Goal: Task Accomplishment & Management: Manage account settings

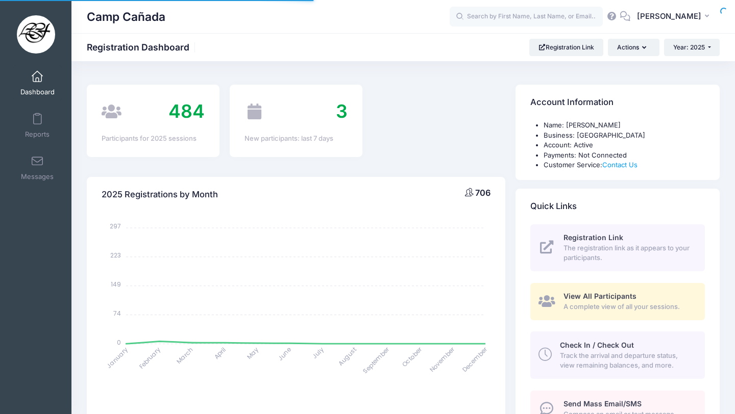
select select
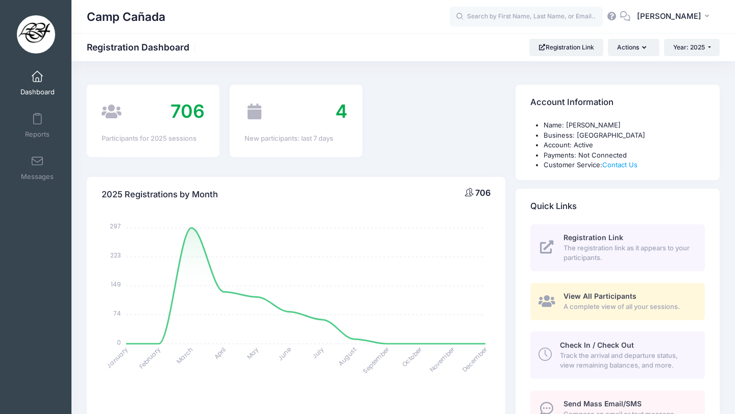
click at [622, 355] on span "Track the arrival and departure status, view remaining balances, and more." at bounding box center [626, 361] width 133 height 20
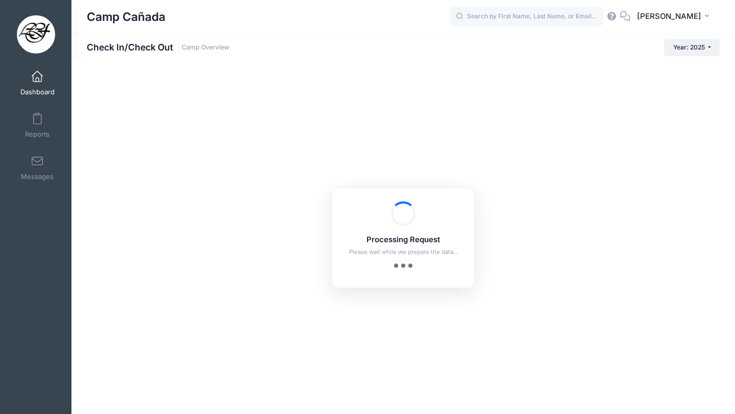
checkbox input "true"
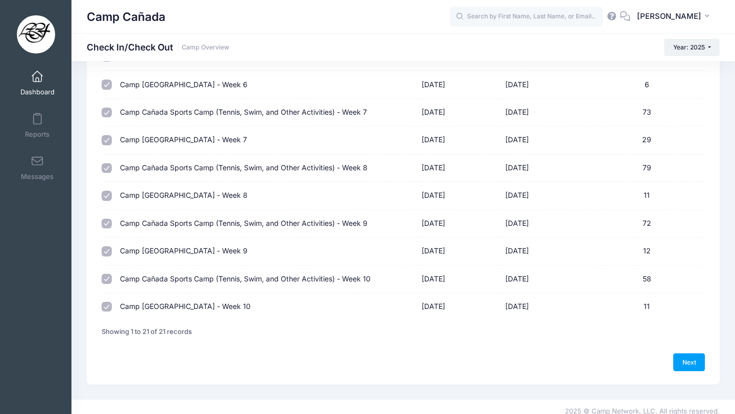
scroll to position [416, 0]
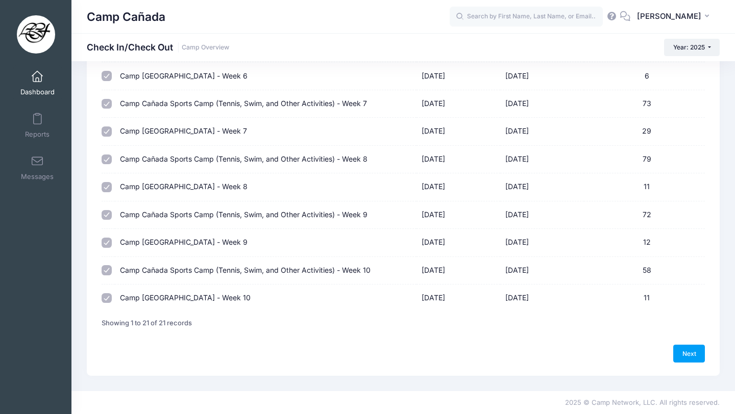
click at [109, 269] on input "checkbox" at bounding box center [107, 270] width 10 height 10
checkbox input "true"
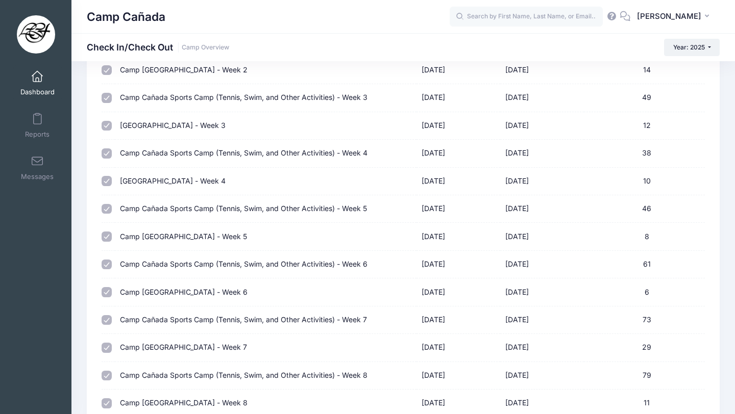
scroll to position [0, 0]
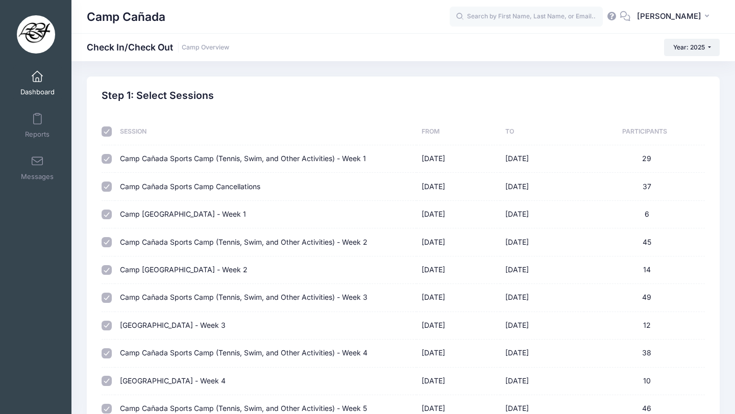
click at [105, 132] on input "checkbox" at bounding box center [107, 132] width 10 height 10
checkbox input "false"
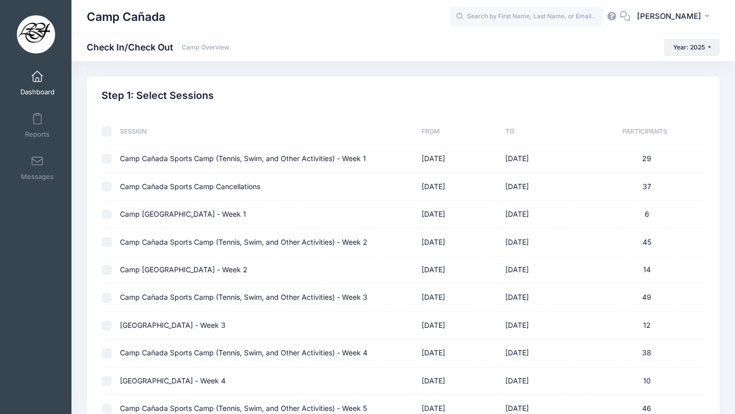
checkbox input "false"
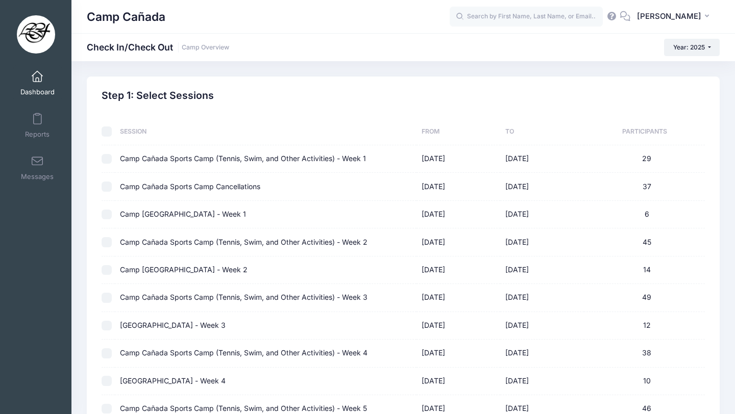
checkbox input "false"
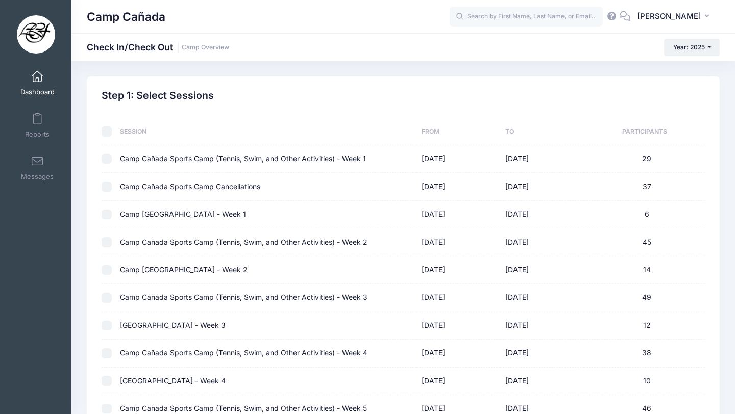
checkbox input "false"
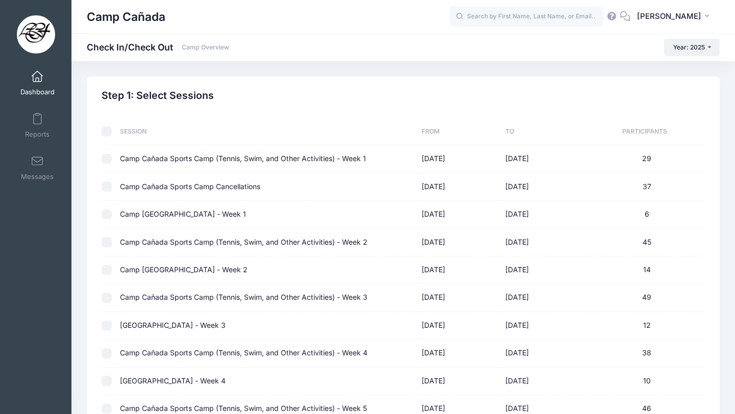
checkbox input "false"
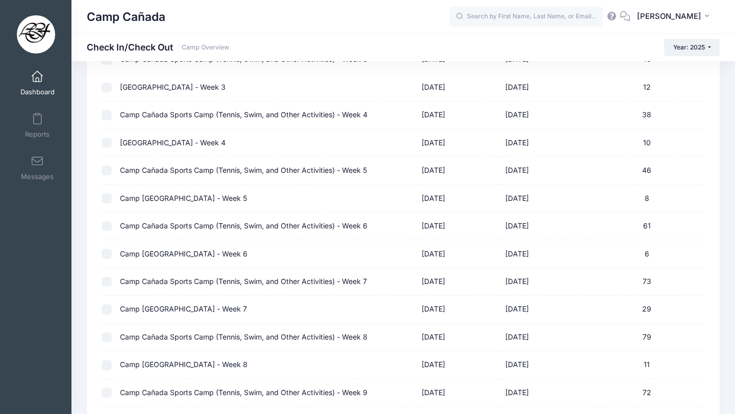
scroll to position [416, 0]
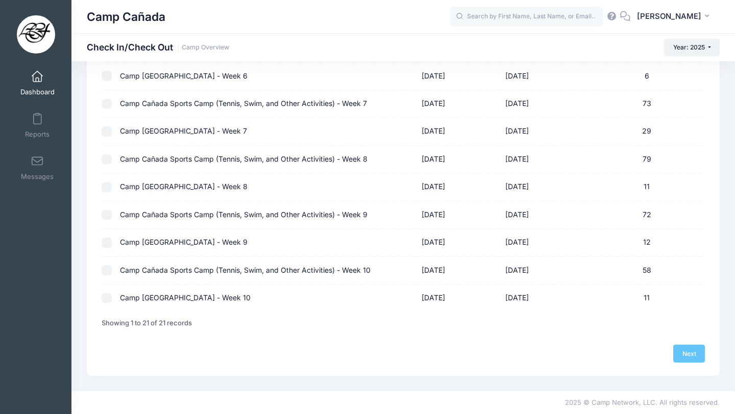
click at [106, 279] on td at bounding box center [108, 271] width 13 height 28
click at [105, 272] on input "checkbox" at bounding box center [107, 270] width 10 height 10
checkbox input "true"
click at [691, 352] on link "Next" at bounding box center [689, 353] width 32 height 17
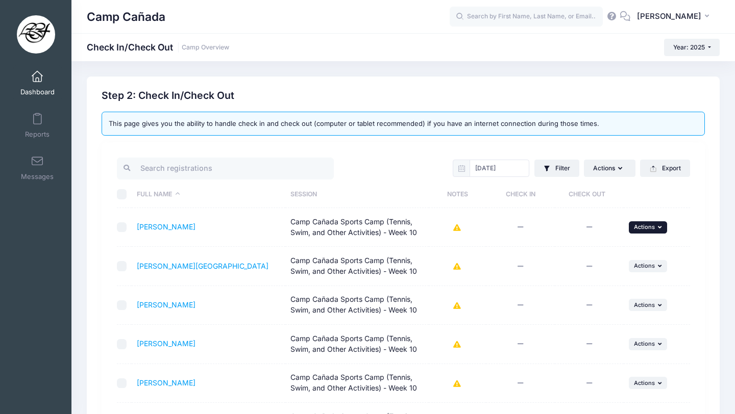
click at [637, 225] on span "Actions" at bounding box center [644, 226] width 21 height 7
click at [636, 195] on th at bounding box center [656, 194] width 66 height 27
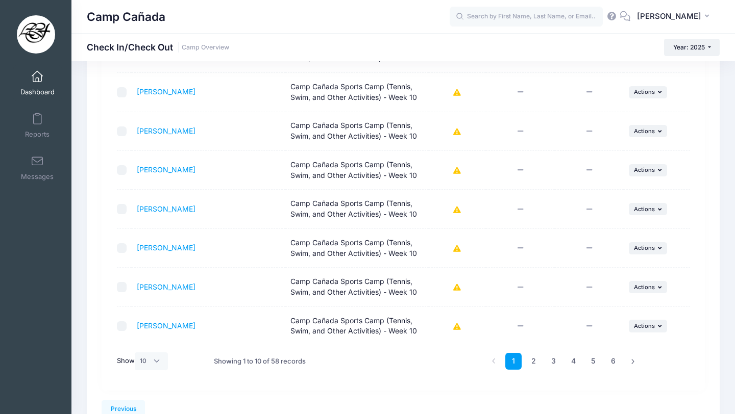
scroll to position [308, 0]
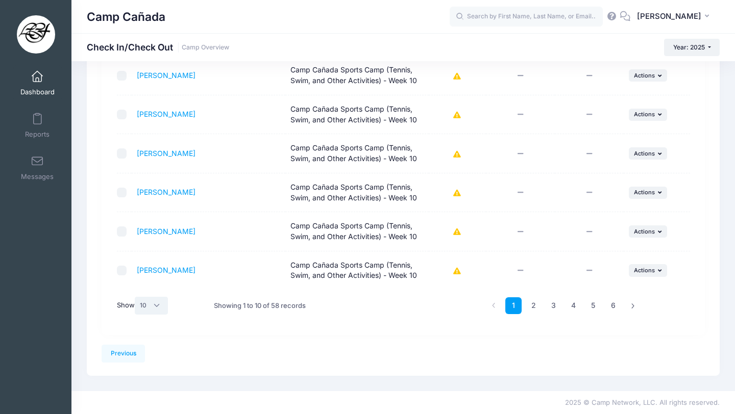
click at [163, 307] on select "All 10 25 50" at bounding box center [152, 305] width 34 height 17
select select "50"
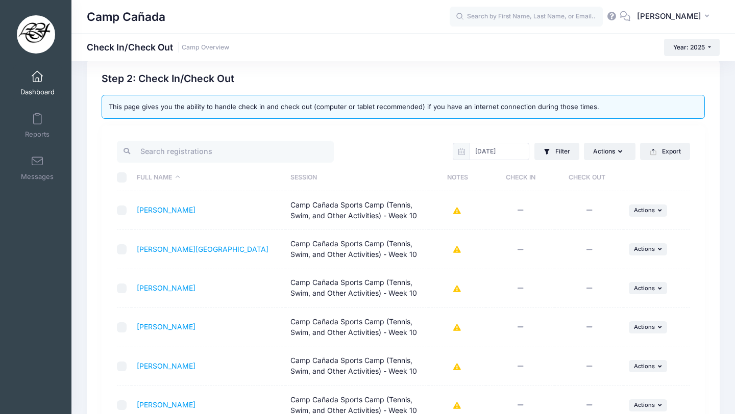
scroll to position [0, 0]
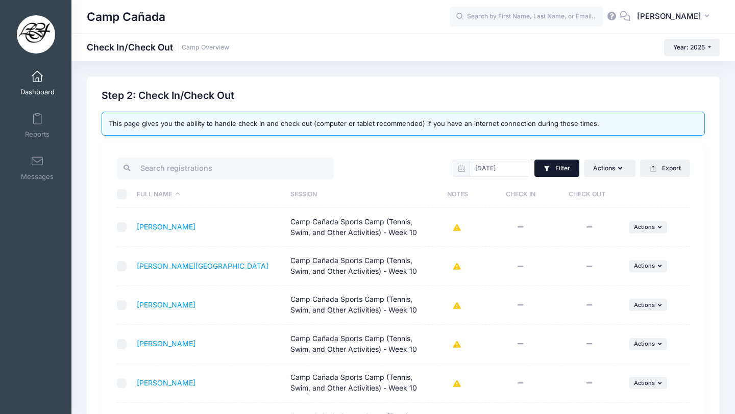
click at [553, 173] on button "Filter" at bounding box center [556, 168] width 45 height 17
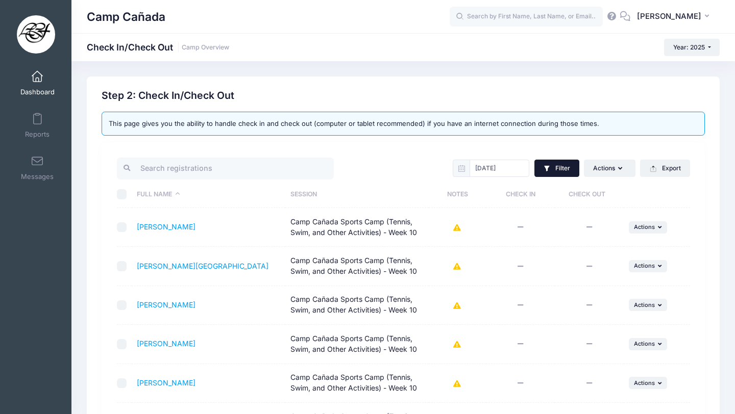
click at [551, 172] on button "Filter" at bounding box center [556, 168] width 45 height 17
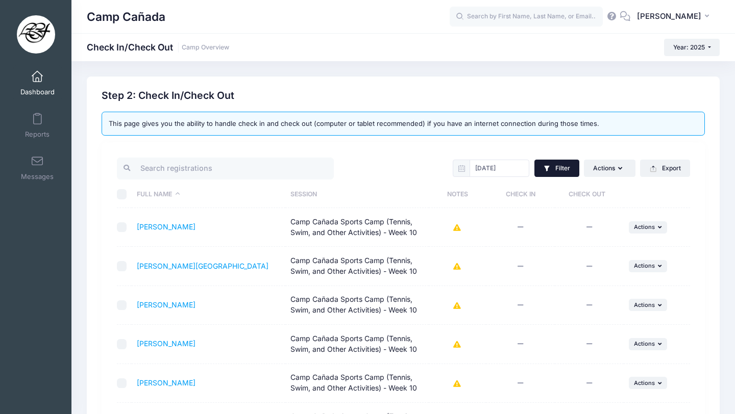
click at [560, 167] on button "Filter" at bounding box center [556, 168] width 45 height 17
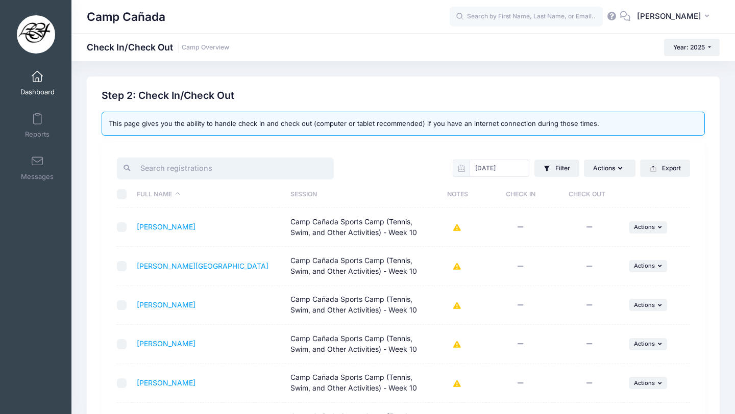
click at [183, 169] on input "search" at bounding box center [225, 169] width 217 height 22
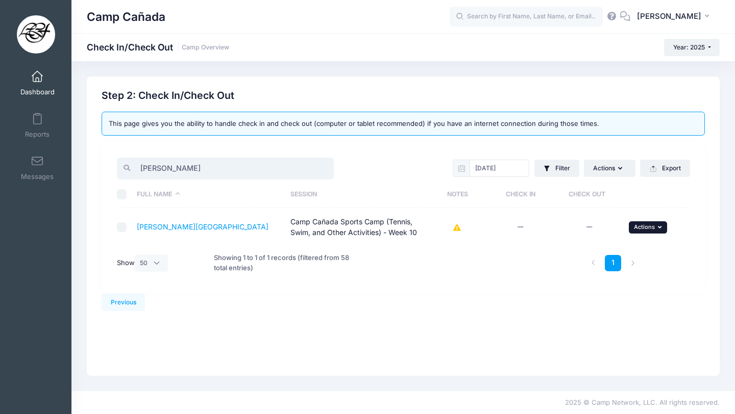
type input "[PERSON_NAME]"
click at [647, 231] on button "... Actions" at bounding box center [648, 227] width 39 height 12
click at [613, 252] on link "Check In" at bounding box center [616, 249] width 92 height 19
drag, startPoint x: 169, startPoint y: 167, endPoint x: 103, endPoint y: 158, distance: 66.5
click at [103, 158] on div "[PERSON_NAME] [DATE] Filter Filter Options Check In/Out Status: Not Checked In …" at bounding box center [403, 217] width 603 height 151
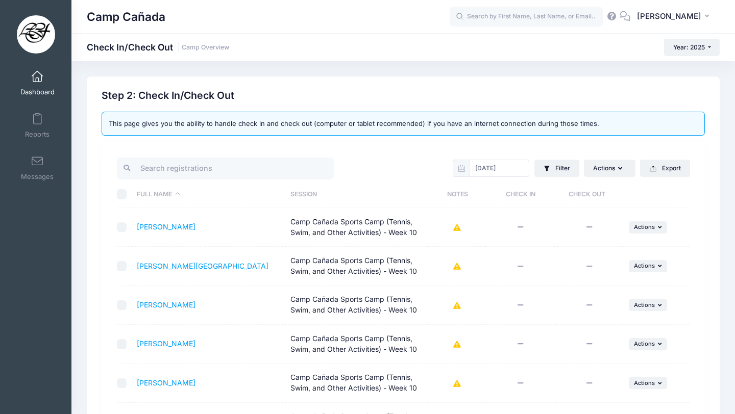
click at [339, 94] on div "Step 2: Check In/Check Out" at bounding box center [403, 96] width 603 height 12
click at [208, 170] on input "search" at bounding box center [225, 169] width 217 height 22
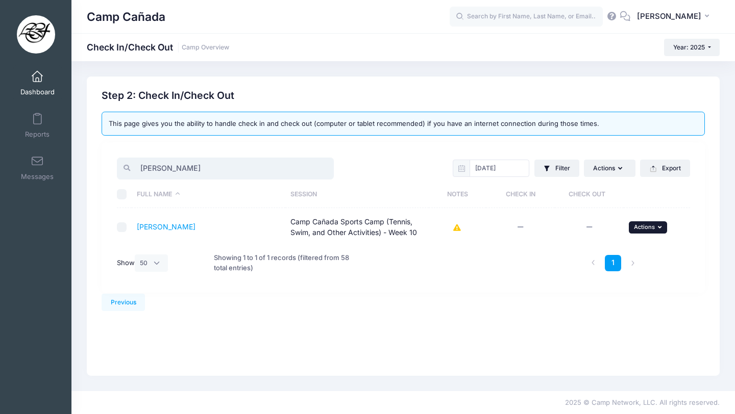
type input "[PERSON_NAME]"
click at [642, 231] on button "... Actions" at bounding box center [648, 227] width 39 height 12
click at [613, 249] on link "Check In" at bounding box center [616, 249] width 92 height 19
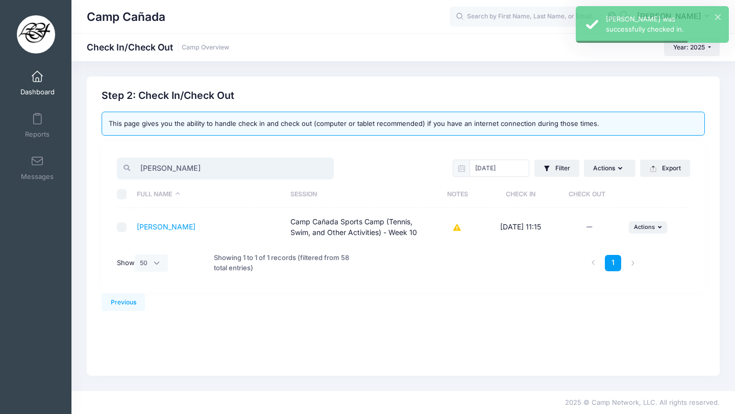
drag, startPoint x: 204, startPoint y: 167, endPoint x: 93, endPoint y: 160, distance: 110.9
click at [91, 160] on div "Previous Next Step 2 : Check In/Check Out 1 Select Sessions 2 Check In/Check Ou…" at bounding box center [403, 226] width 633 height 299
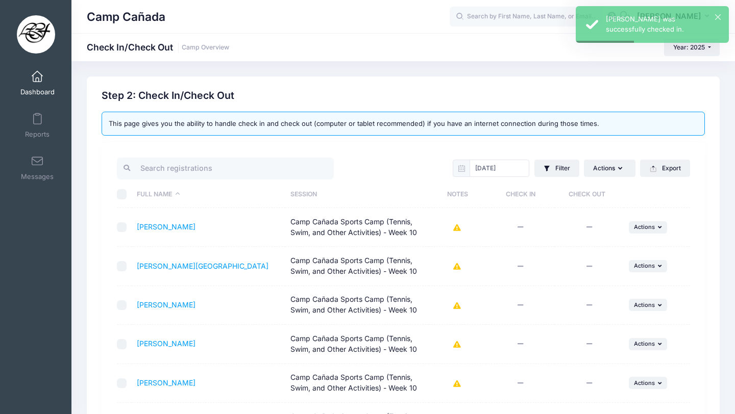
click at [423, 178] on div "[DATE] Filter Filter Options Check In/Out Status: Not Checked In Checked In Not…" at bounding box center [548, 168] width 291 height 25
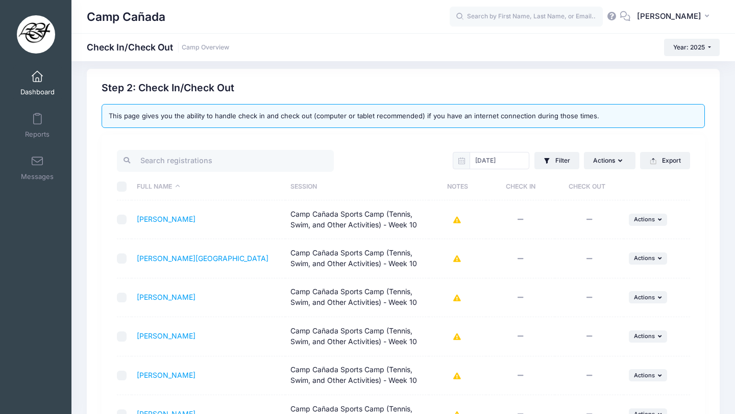
scroll to position [5, 0]
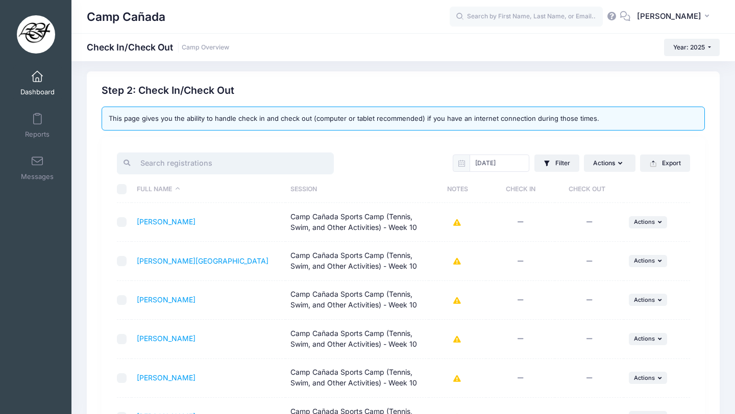
click at [176, 166] on input "search" at bounding box center [225, 164] width 217 height 22
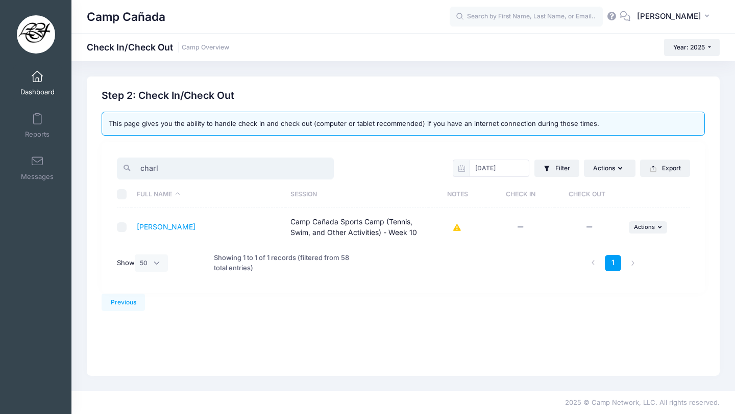
scroll to position [0, 0]
drag, startPoint x: 176, startPoint y: 165, endPoint x: 120, endPoint y: 163, distance: 56.2
click at [120, 163] on div "charl" at bounding box center [225, 169] width 217 height 22
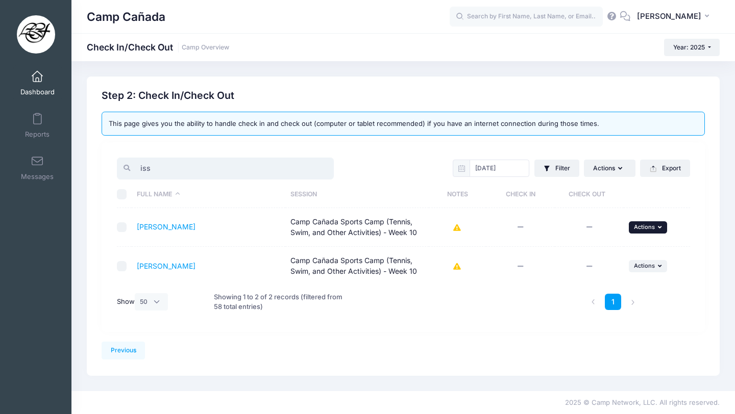
type input "iss"
click at [640, 227] on span "Actions" at bounding box center [644, 226] width 21 height 7
click at [603, 250] on link "Check In" at bounding box center [616, 249] width 92 height 19
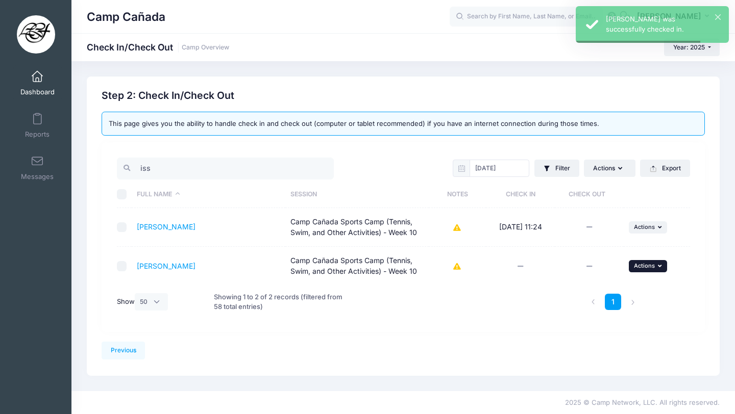
click at [635, 262] on button "... Actions" at bounding box center [648, 266] width 39 height 12
click at [587, 288] on link "Check In" at bounding box center [616, 288] width 92 height 19
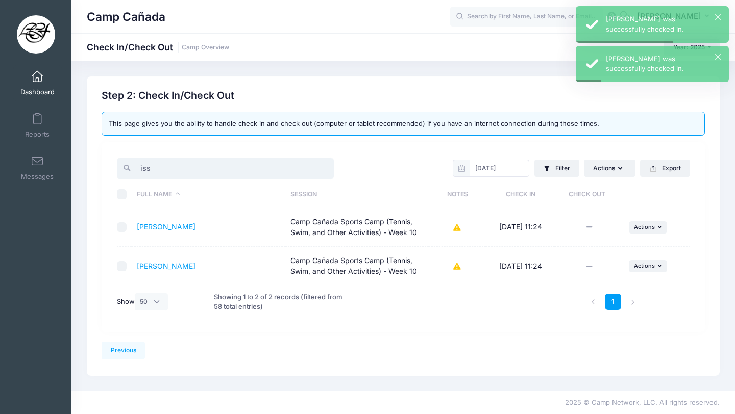
drag, startPoint x: 211, startPoint y: 174, endPoint x: 112, endPoint y: 170, distance: 99.6
click at [112, 170] on div "iss" at bounding box center [257, 168] width 291 height 25
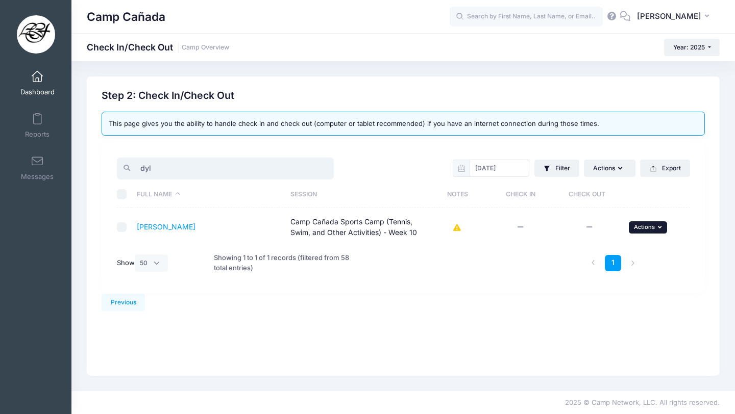
type input "dyl"
click at [640, 226] on span "Actions" at bounding box center [644, 226] width 21 height 7
click at [594, 252] on link "Check In" at bounding box center [616, 249] width 92 height 19
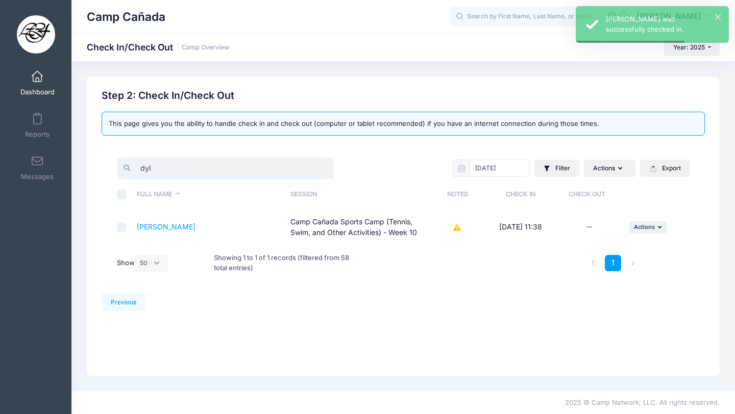
drag, startPoint x: 192, startPoint y: 166, endPoint x: 114, endPoint y: 161, distance: 78.2
click at [114, 161] on div "dyl" at bounding box center [257, 168] width 291 height 25
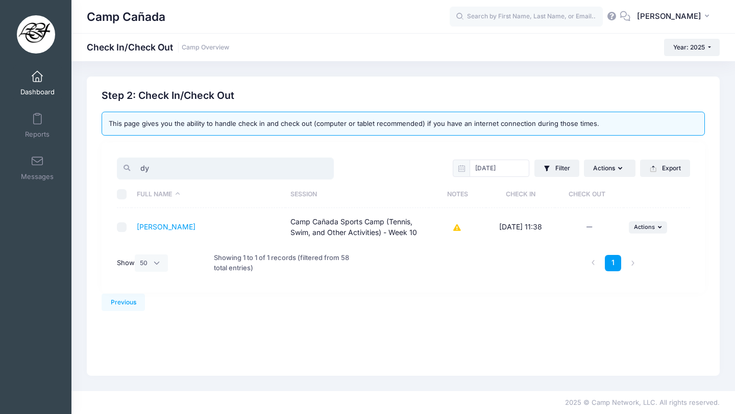
type input "dyl"
drag, startPoint x: 161, startPoint y: 170, endPoint x: 124, endPoint y: 169, distance: 36.3
click at [124, 169] on div "dyl" at bounding box center [225, 169] width 217 height 22
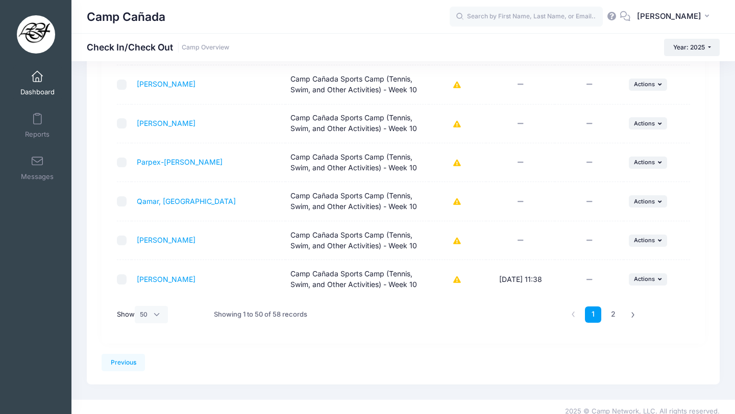
scroll to position [1858, 0]
click at [612, 316] on link "2" at bounding box center [613, 316] width 17 height 17
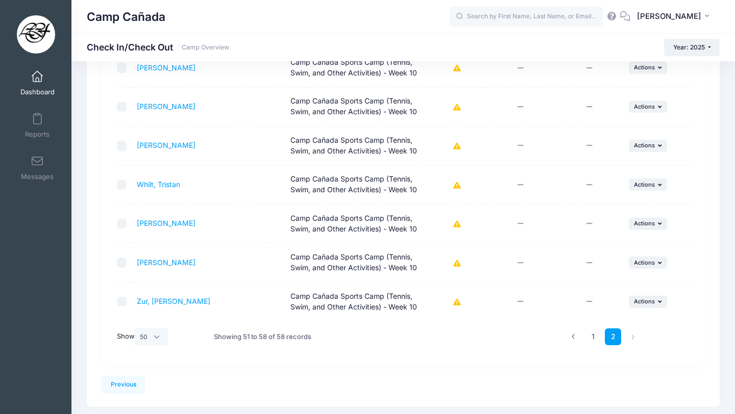
scroll to position [206, 0]
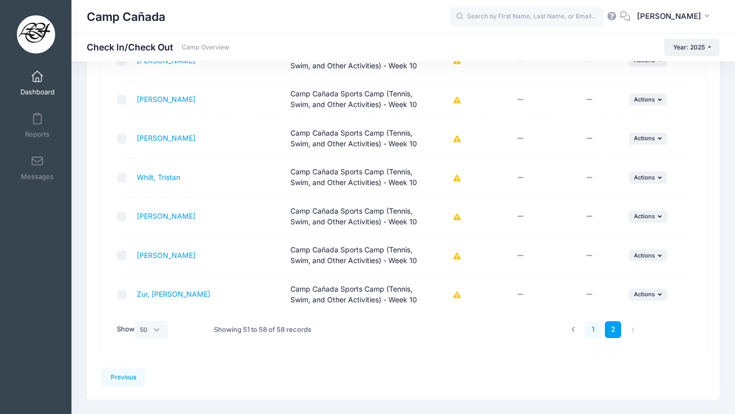
click at [593, 328] on link "1" at bounding box center [593, 329] width 17 height 17
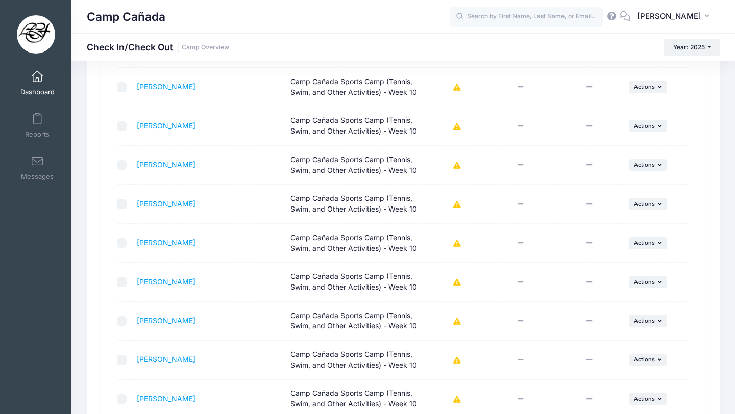
scroll to position [90, 0]
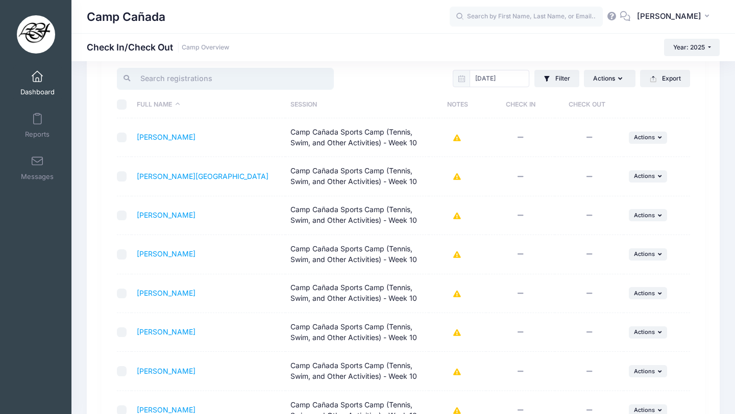
click at [220, 80] on input "search" at bounding box center [225, 79] width 217 height 22
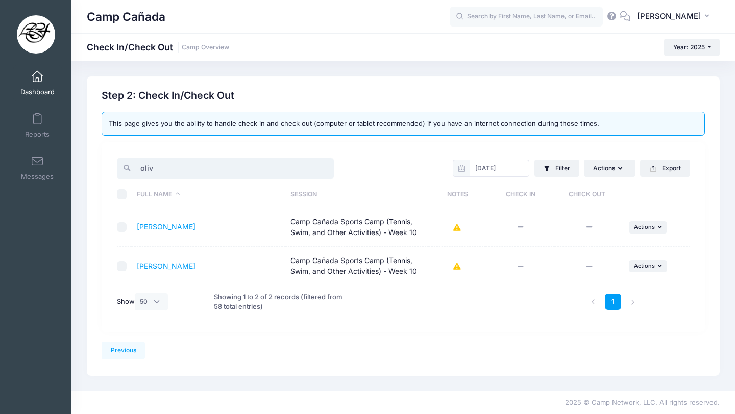
scroll to position [0, 0]
type input "[PERSON_NAME]"
click at [641, 228] on span "Actions" at bounding box center [644, 226] width 21 height 7
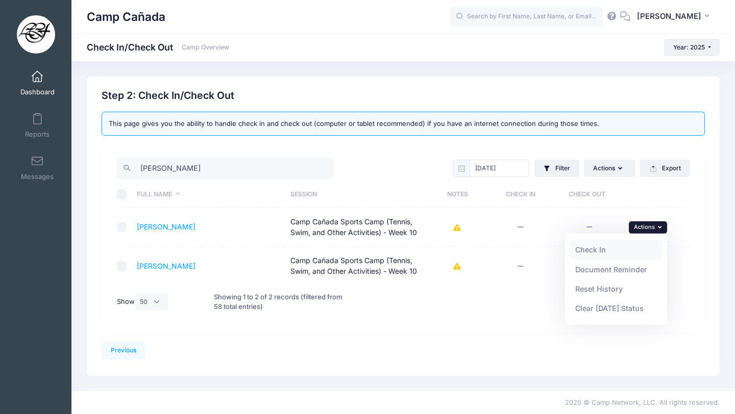
click at [611, 243] on link "Check In" at bounding box center [616, 249] width 92 height 19
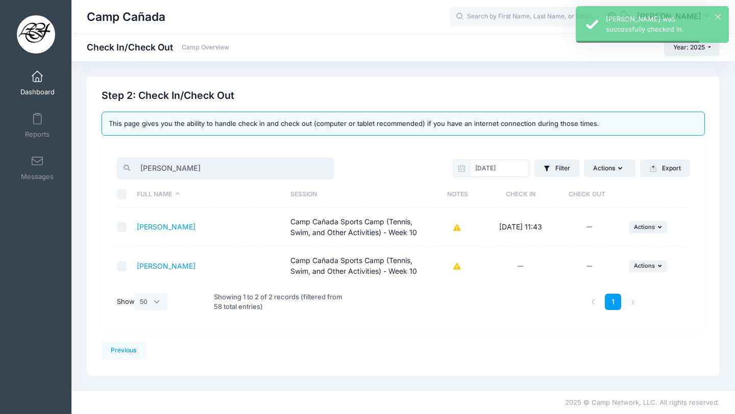
drag, startPoint x: 195, startPoint y: 167, endPoint x: 84, endPoint y: 162, distance: 111.8
click at [84, 165] on div "Previous Next Step 2 : Check In/Check Out 1 Select Sessions 2 Check In/Check Out" at bounding box center [403, 226] width 643 height 299
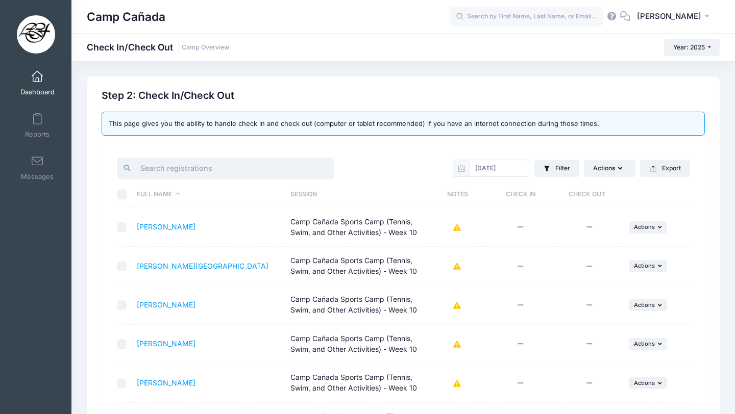
click at [214, 166] on input "search" at bounding box center [225, 169] width 217 height 22
type input "l"
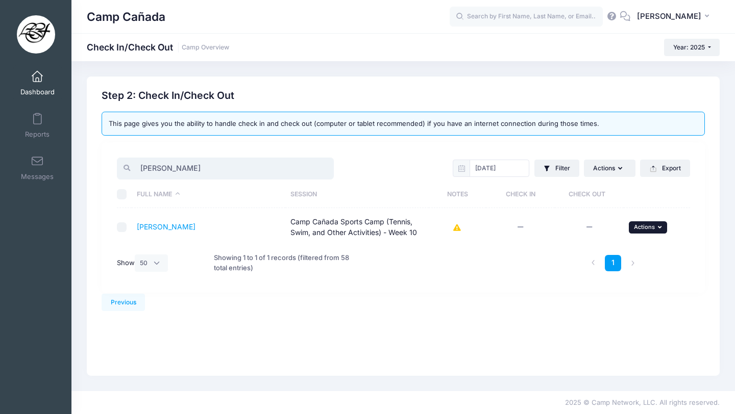
type input "[PERSON_NAME]"
click at [639, 229] on span "Actions" at bounding box center [644, 226] width 21 height 7
click at [606, 249] on link "Check In" at bounding box center [616, 249] width 92 height 19
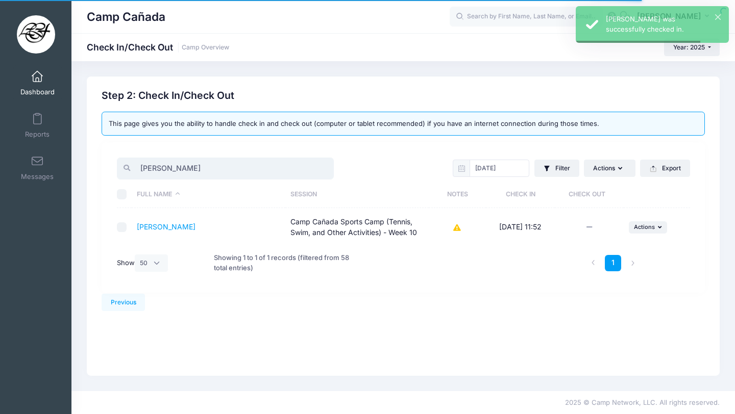
drag, startPoint x: 182, startPoint y: 171, endPoint x: 90, endPoint y: 162, distance: 91.7
click at [90, 163] on div "Previous Next Step 2 : Check In/Check Out 1 Select Sessions 2 Check In/Check Ou…" at bounding box center [403, 226] width 633 height 299
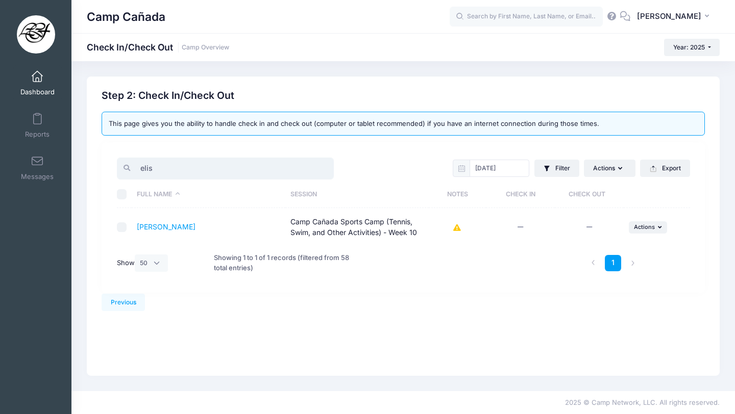
drag, startPoint x: 164, startPoint y: 167, endPoint x: 116, endPoint y: 166, distance: 48.0
click at [117, 166] on div "elis" at bounding box center [225, 169] width 217 height 22
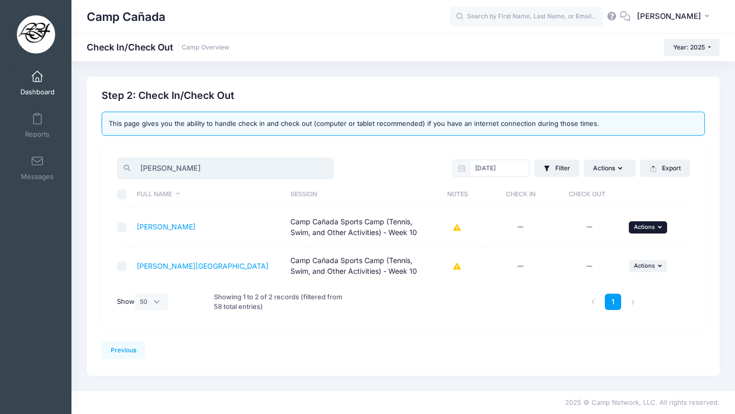
type input "[PERSON_NAME]"
click at [652, 226] on span "Actions" at bounding box center [644, 226] width 21 height 7
click at [597, 246] on link "Check In" at bounding box center [616, 249] width 92 height 19
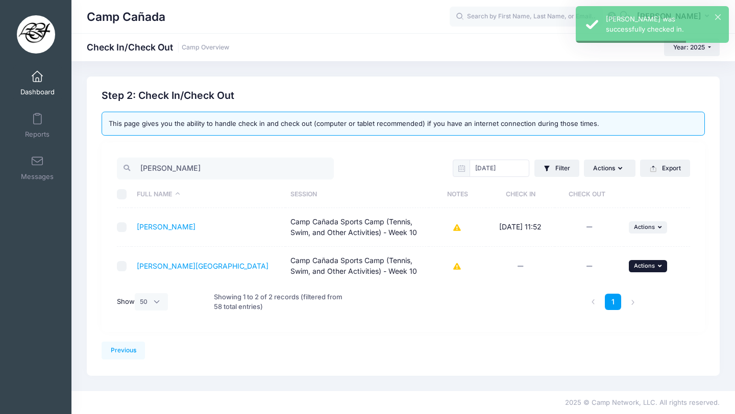
click at [644, 263] on span "Actions" at bounding box center [644, 265] width 21 height 7
click at [609, 285] on link "Check In" at bounding box center [616, 288] width 92 height 19
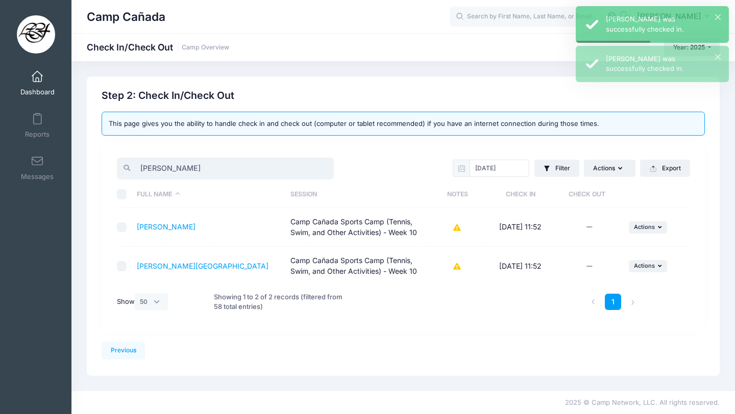
drag, startPoint x: 179, startPoint y: 174, endPoint x: 109, endPoint y: 170, distance: 70.5
click at [109, 171] on div "[PERSON_NAME] [DATE] Filter Filter Options Check In/Out Status: Not Checked In …" at bounding box center [403, 236] width 603 height 189
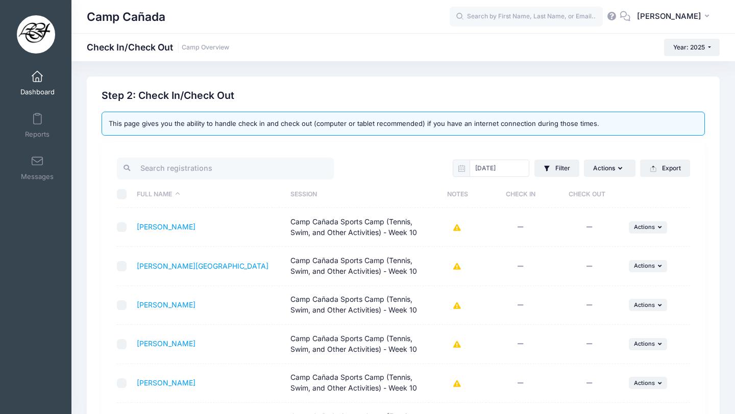
click at [366, 90] on div "Step 2: Check In/Check Out" at bounding box center [403, 96] width 603 height 12
click at [218, 164] on input "search" at bounding box center [225, 169] width 217 height 22
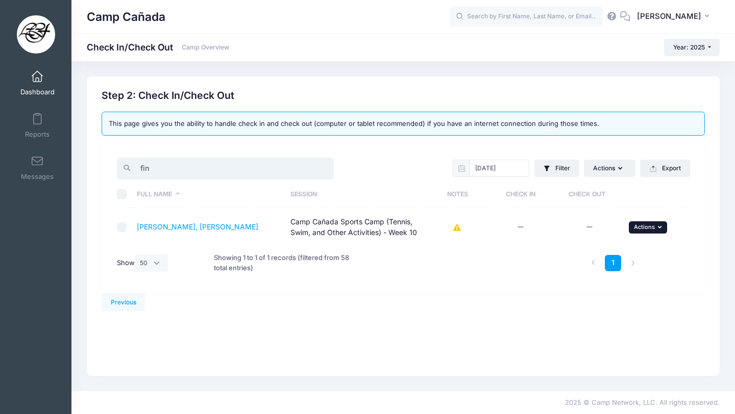
type input "fin"
click at [659, 230] on icon "button" at bounding box center [661, 227] width 6 height 6
click at [604, 245] on link "Check In" at bounding box center [616, 249] width 92 height 19
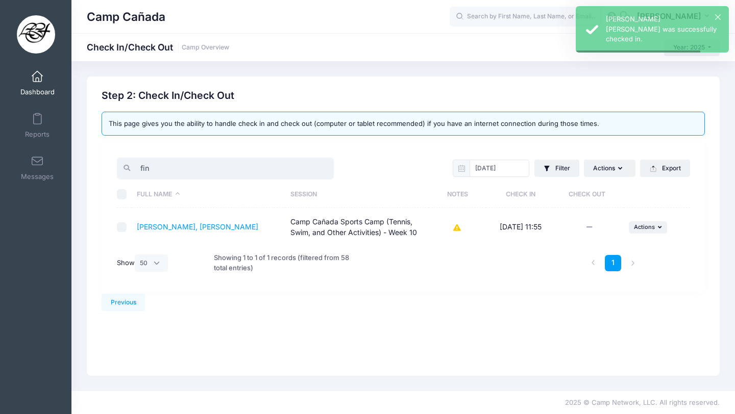
drag, startPoint x: 165, startPoint y: 172, endPoint x: 114, endPoint y: 167, distance: 51.7
click at [114, 168] on div "fin" at bounding box center [257, 168] width 291 height 25
type input "g"
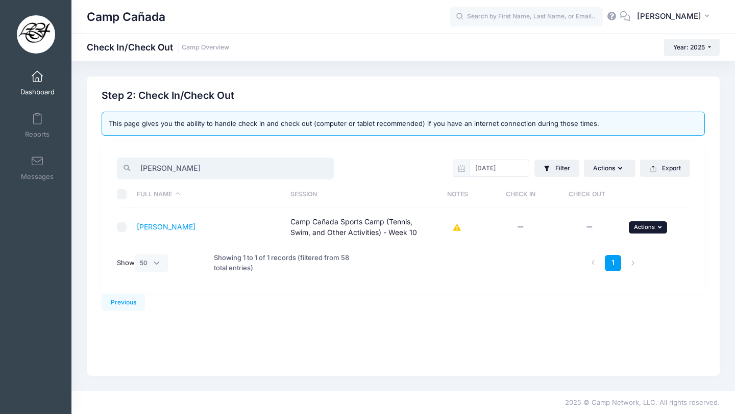
type input "[PERSON_NAME]"
click at [636, 227] on span "Actions" at bounding box center [644, 226] width 21 height 7
click at [615, 245] on link "Check In" at bounding box center [616, 249] width 92 height 19
drag, startPoint x: 202, startPoint y: 168, endPoint x: 98, endPoint y: 162, distance: 103.7
click at [98, 162] on div "Step 2: Check In/Check Out This page gives you the ability to handle check in a…" at bounding box center [403, 191] width 613 height 203
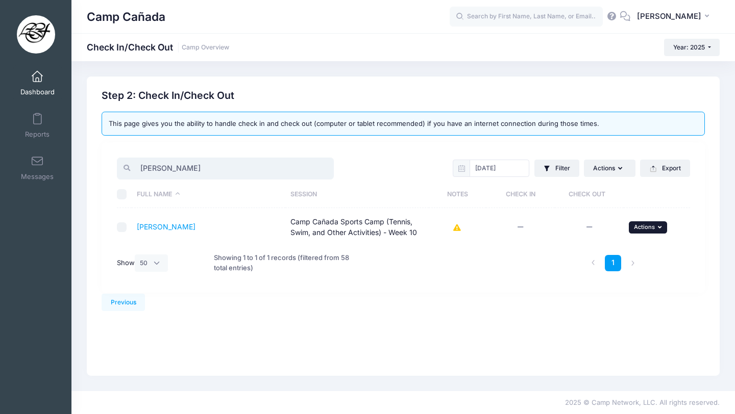
type input "[PERSON_NAME]"
click at [643, 221] on button "... Actions" at bounding box center [648, 227] width 39 height 12
click at [610, 252] on link "Check In" at bounding box center [616, 249] width 92 height 19
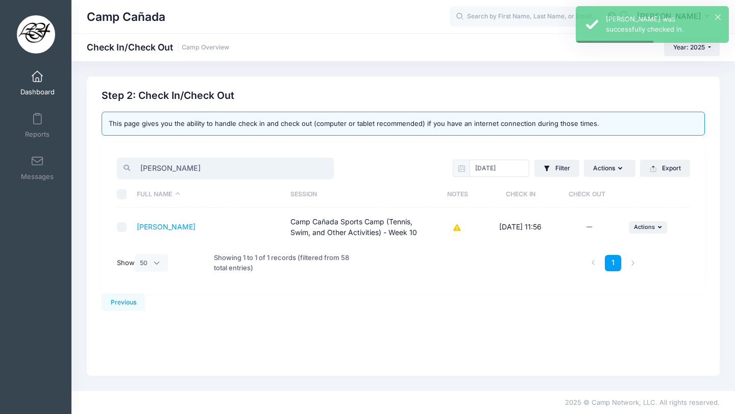
drag, startPoint x: 173, startPoint y: 165, endPoint x: 113, endPoint y: 165, distance: 60.2
click at [114, 165] on div "[PERSON_NAME]" at bounding box center [257, 168] width 291 height 25
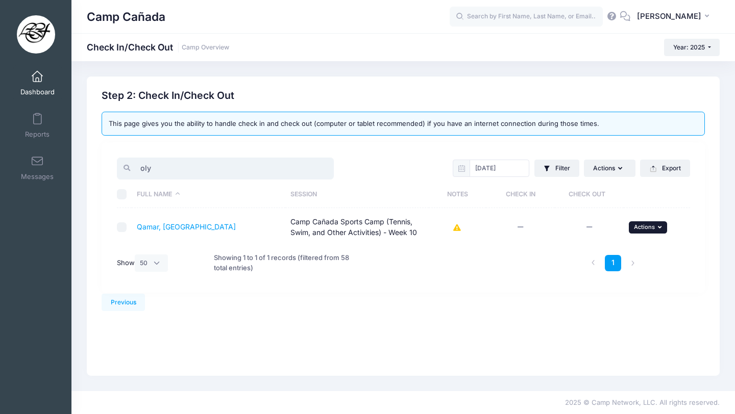
type input "oly"
click at [635, 227] on span "Actions" at bounding box center [644, 226] width 21 height 7
click at [598, 252] on link "Check In" at bounding box center [616, 249] width 92 height 19
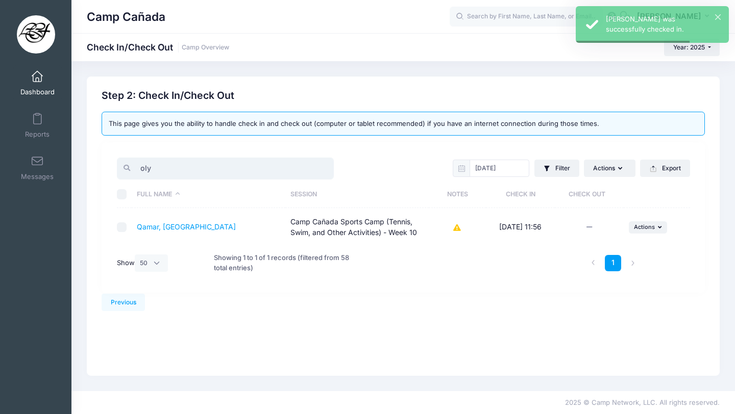
drag, startPoint x: 172, startPoint y: 170, endPoint x: 108, endPoint y: 166, distance: 64.4
click at [108, 166] on div "oly [DATE] Filter Filter Options Check In/Out Status: Not Checked In Checked In…" at bounding box center [403, 217] width 603 height 151
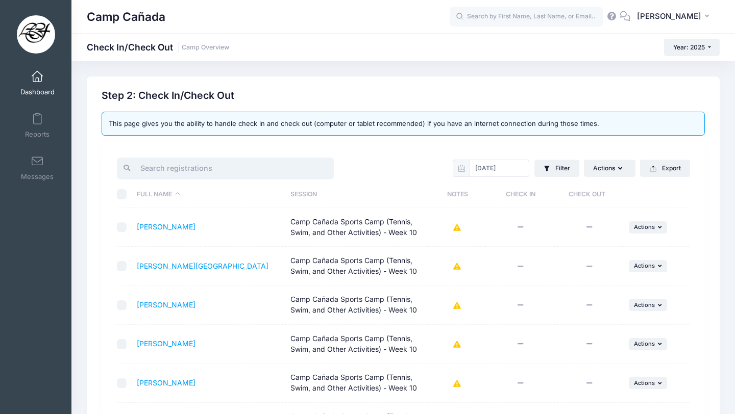
click at [212, 168] on input "search" at bounding box center [225, 169] width 217 height 22
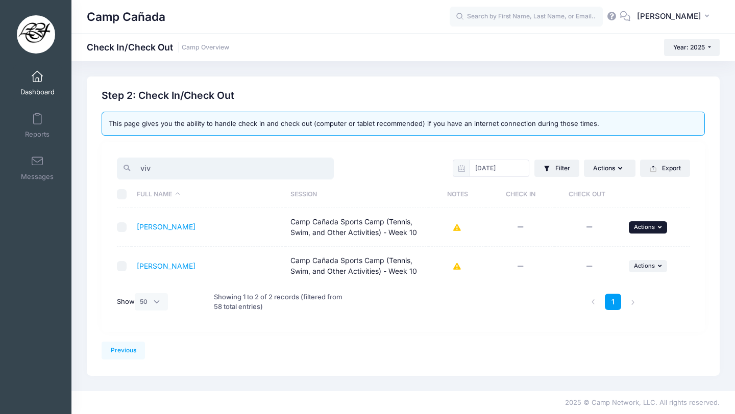
type input "viv"
click at [640, 228] on span "Actions" at bounding box center [644, 226] width 21 height 7
click at [582, 253] on link "Check In" at bounding box center [616, 249] width 92 height 19
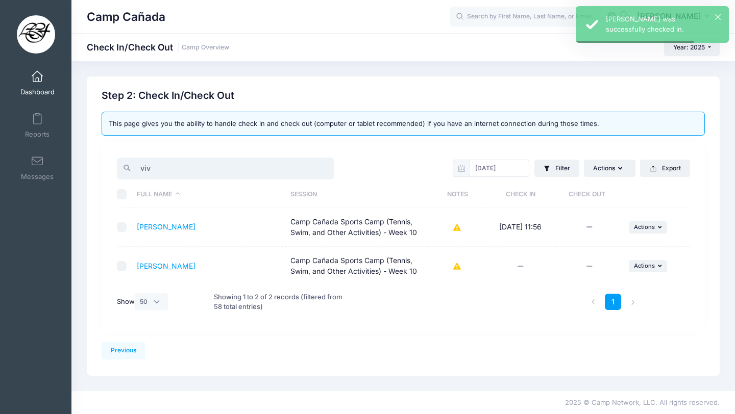
drag, startPoint x: 158, startPoint y: 171, endPoint x: 105, endPoint y: 171, distance: 52.5
click at [106, 171] on div "viv [DATE] Filter Filter Options Check In/Out Status: Not Checked In Checked In…" at bounding box center [403, 236] width 603 height 189
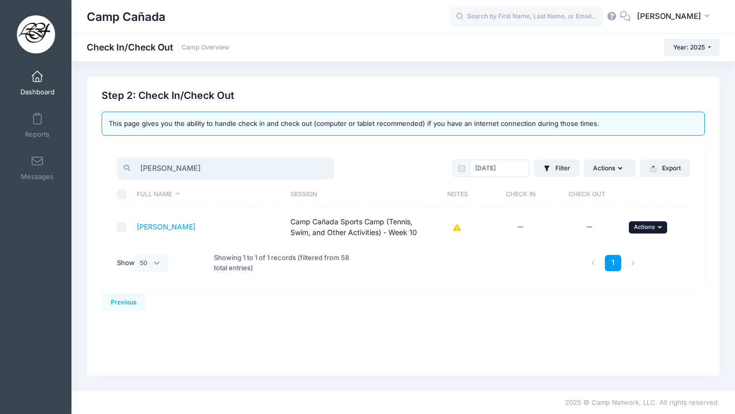
type input "[PERSON_NAME]"
click at [649, 227] on span "Actions" at bounding box center [644, 226] width 21 height 7
click at [600, 248] on link "Check In" at bounding box center [616, 249] width 92 height 19
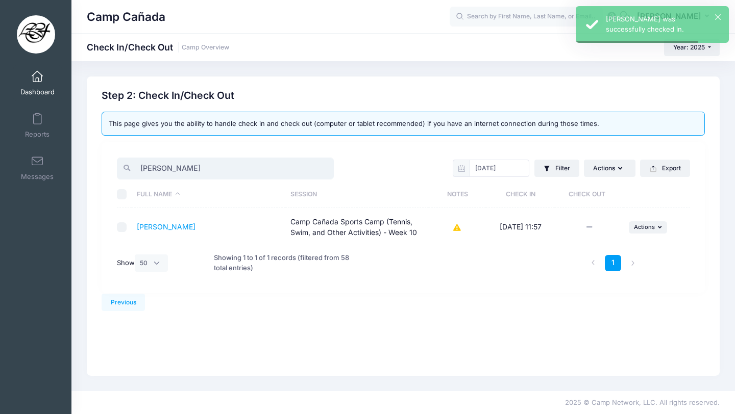
drag, startPoint x: 181, startPoint y: 167, endPoint x: 109, endPoint y: 164, distance: 72.0
click at [109, 164] on div "[PERSON_NAME] [DATE] Filter Filter Options Check In/Out Status: Not Checked In …" at bounding box center [403, 217] width 603 height 151
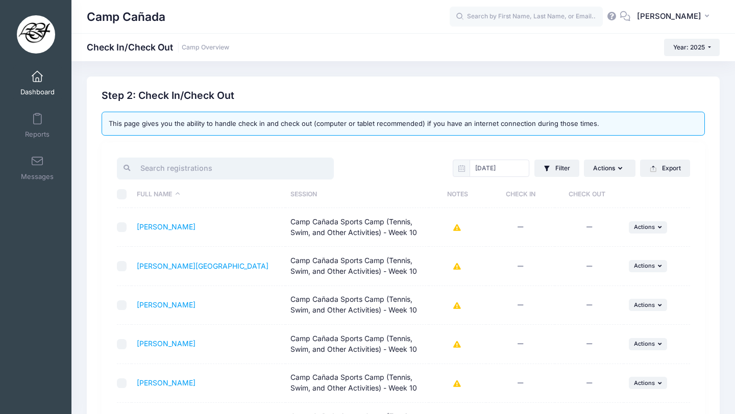
click at [188, 169] on input "search" at bounding box center [225, 169] width 217 height 22
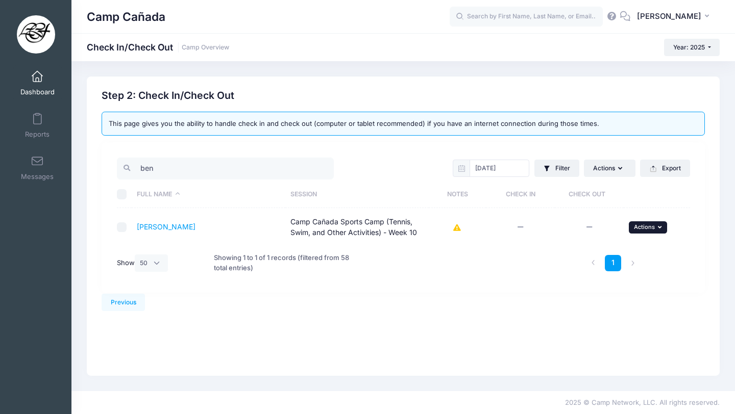
click at [645, 226] on span "Actions" at bounding box center [644, 226] width 21 height 7
click at [595, 254] on link "Check In" at bounding box center [616, 249] width 92 height 19
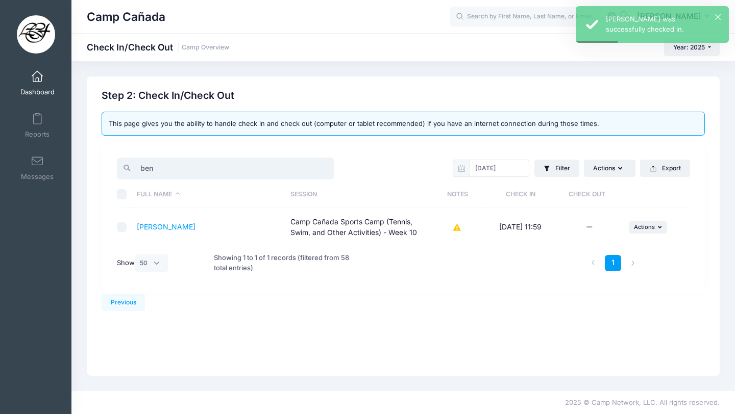
drag, startPoint x: 172, startPoint y: 169, endPoint x: 110, endPoint y: 166, distance: 62.3
click at [110, 166] on div "ben [DATE] Filter Filter Options Check In/Out Status: Not Checked In Checked In…" at bounding box center [403, 217] width 603 height 151
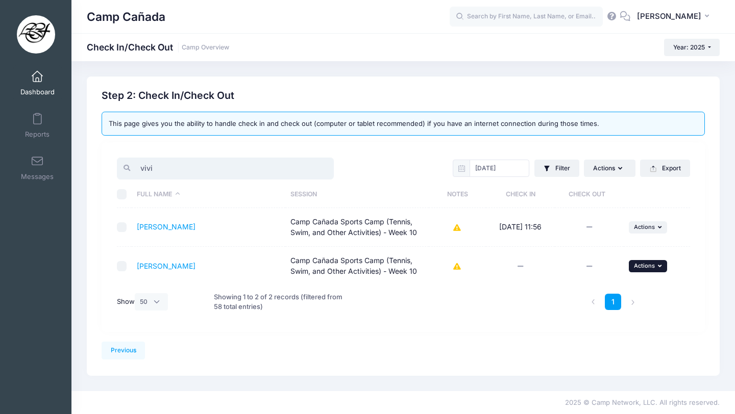
type input "vivi"
click at [648, 263] on span "Actions" at bounding box center [644, 265] width 21 height 7
click at [612, 289] on link "Check In" at bounding box center [616, 288] width 92 height 19
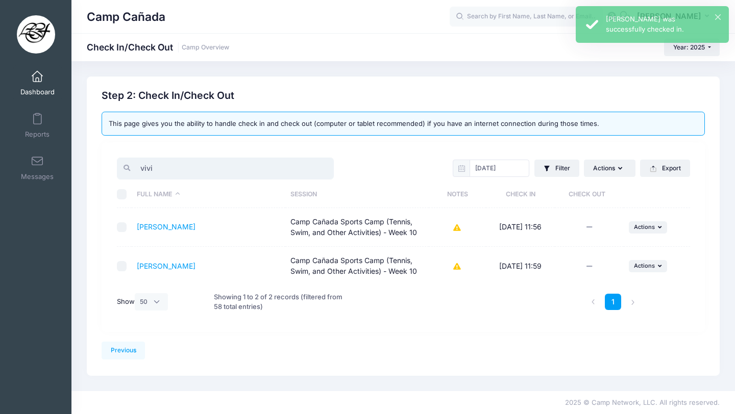
drag, startPoint x: 198, startPoint y: 168, endPoint x: 111, endPoint y: 165, distance: 87.8
click at [110, 166] on div "vivi [DATE] Filter Filter Options Check In/Out Status: Not Checked In Checked I…" at bounding box center [403, 236] width 603 height 189
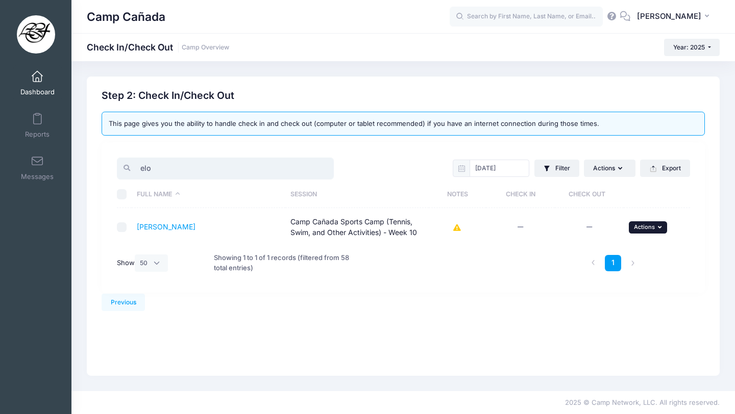
type input "elo"
click at [651, 227] on span "Actions" at bounding box center [644, 226] width 21 height 7
click at [592, 253] on link "Check In" at bounding box center [616, 249] width 92 height 19
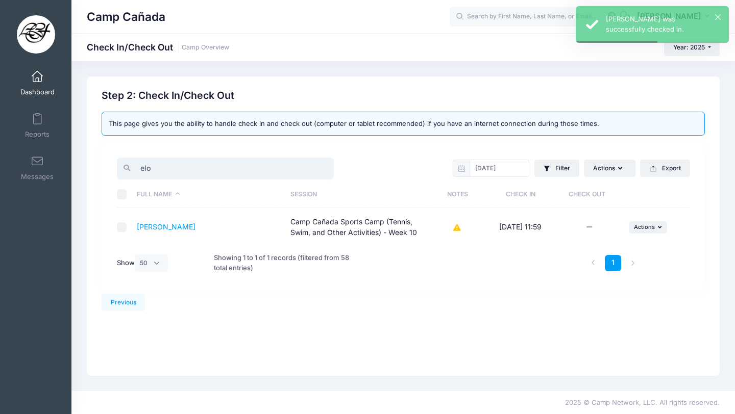
drag, startPoint x: 185, startPoint y: 161, endPoint x: 162, endPoint y: 170, distance: 24.7
click at [162, 170] on input "elo" at bounding box center [225, 169] width 217 height 22
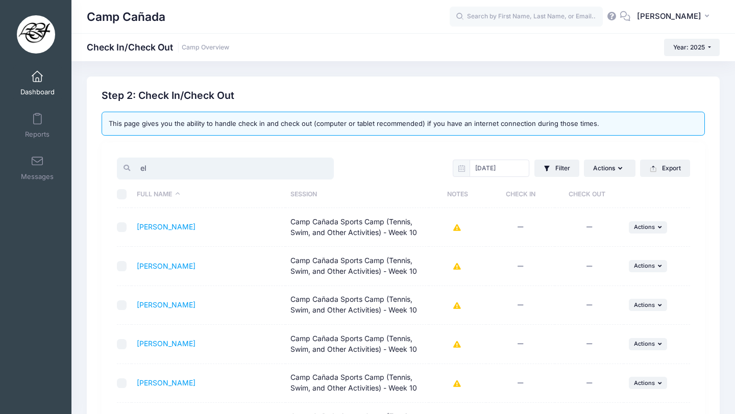
type input "e"
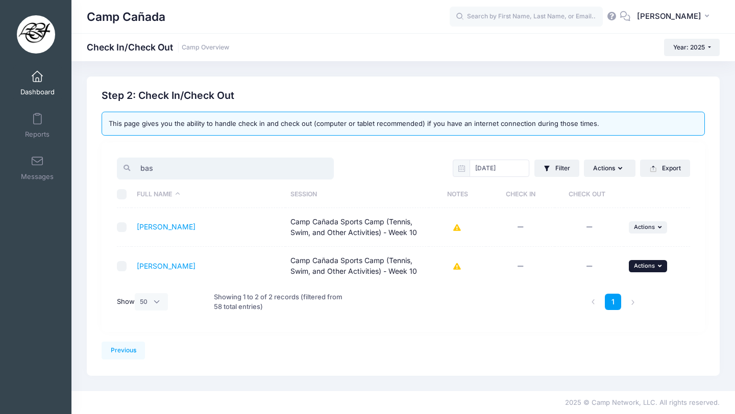
type input "bas"
click at [644, 265] on span "Actions" at bounding box center [644, 265] width 21 height 7
click at [584, 291] on link "Check In" at bounding box center [616, 288] width 92 height 19
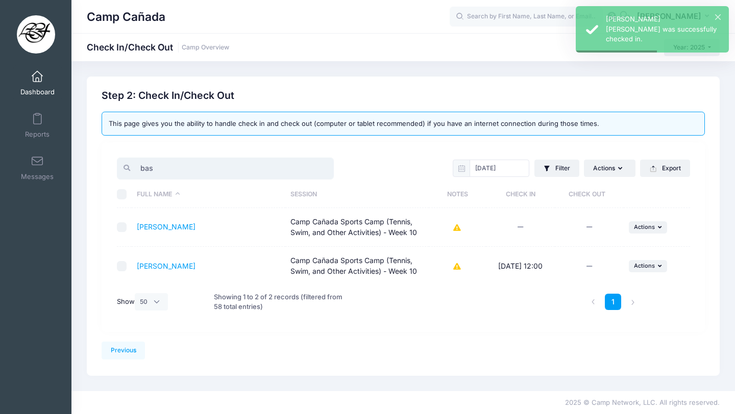
drag, startPoint x: 156, startPoint y: 166, endPoint x: 121, endPoint y: 165, distance: 34.7
click at [121, 165] on div "bas" at bounding box center [225, 169] width 217 height 22
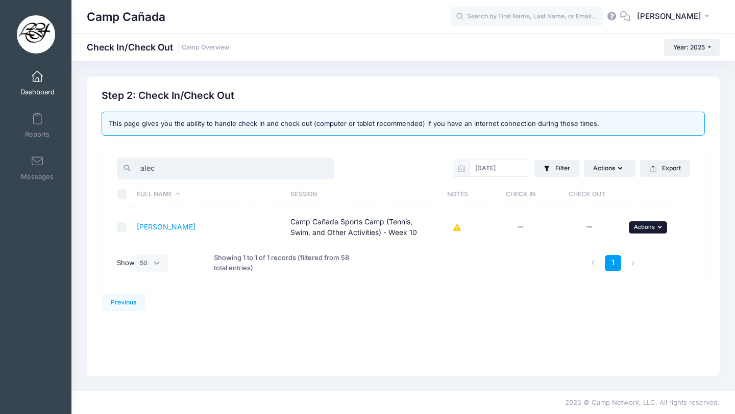
type input "alec"
click at [637, 231] on button "... Actions" at bounding box center [648, 227] width 39 height 12
click at [611, 247] on link "Check In" at bounding box center [616, 249] width 92 height 19
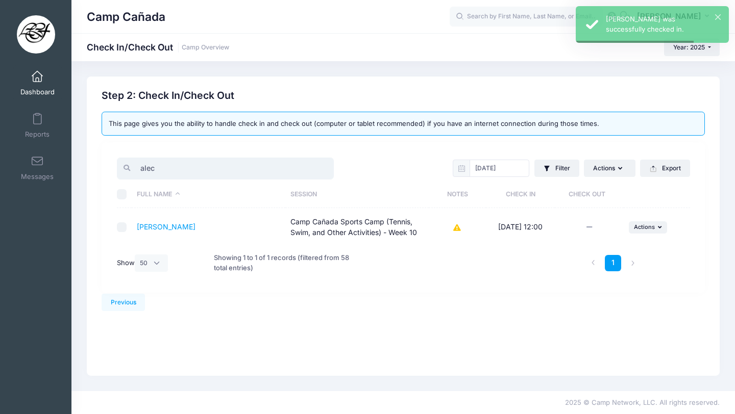
drag, startPoint x: 169, startPoint y: 165, endPoint x: 111, endPoint y: 165, distance: 57.6
click at [112, 165] on div "alec" at bounding box center [257, 168] width 291 height 25
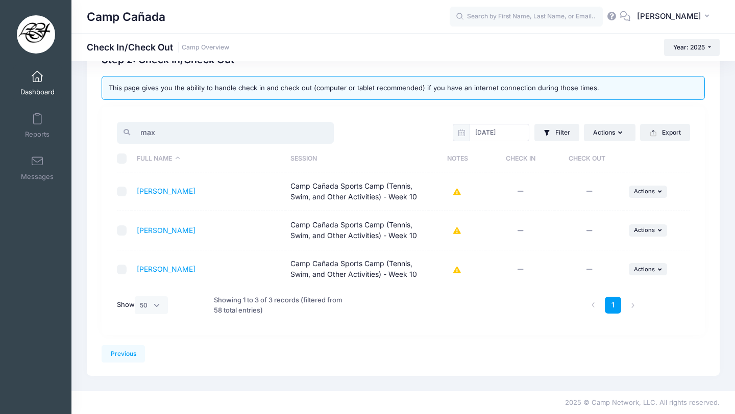
scroll to position [36, 0]
type input "max"
click at [636, 272] on span "Actions" at bounding box center [644, 269] width 21 height 7
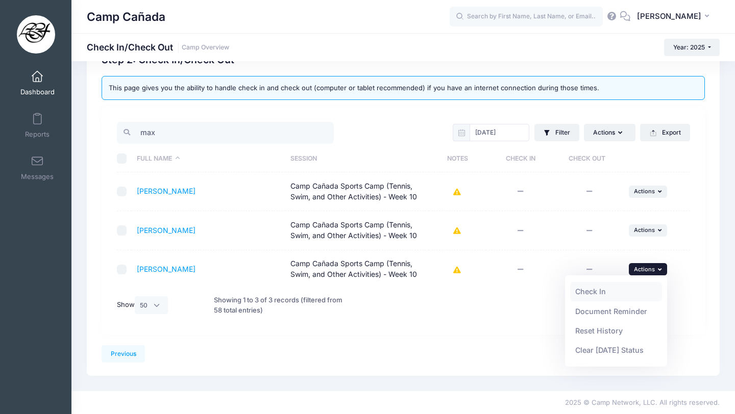
click at [594, 295] on link "Check In" at bounding box center [616, 291] width 92 height 19
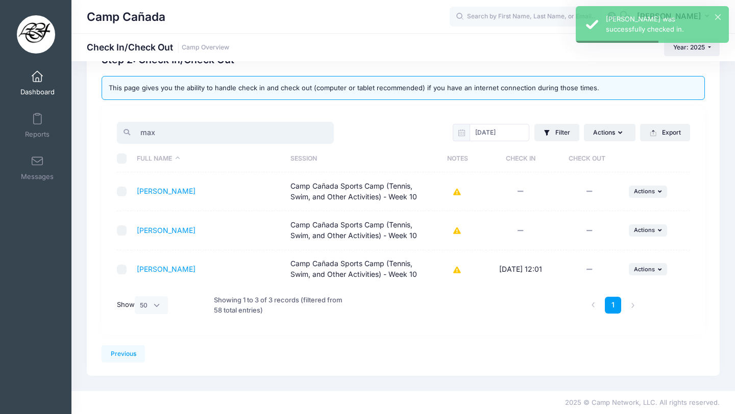
drag, startPoint x: 176, startPoint y: 135, endPoint x: 113, endPoint y: 132, distance: 62.8
click at [113, 132] on div "max" at bounding box center [257, 132] width 291 height 25
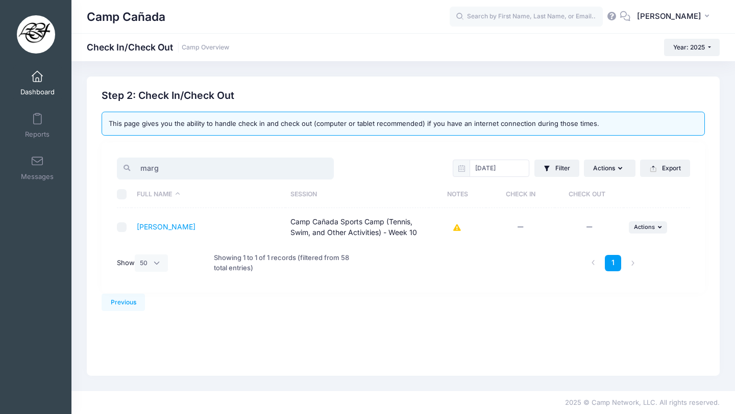
scroll to position [0, 0]
type input "marg"
click at [653, 228] on span "Actions" at bounding box center [644, 226] width 21 height 7
click at [610, 249] on link "Check In" at bounding box center [616, 249] width 92 height 19
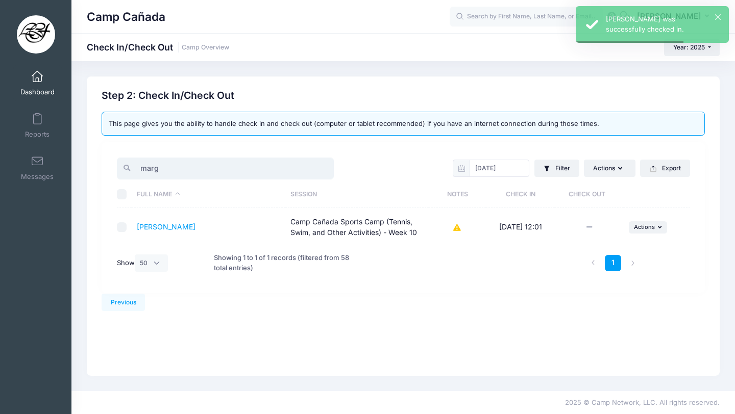
drag, startPoint x: 233, startPoint y: 164, endPoint x: 131, endPoint y: 163, distance: 102.0
click at [131, 163] on input "marg" at bounding box center [225, 169] width 217 height 22
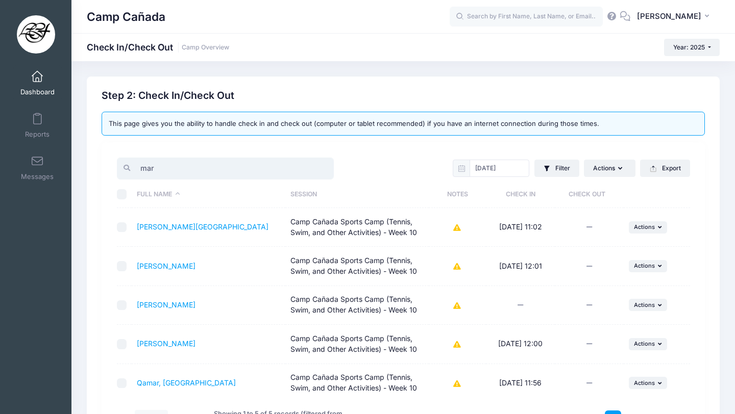
type input "marg"
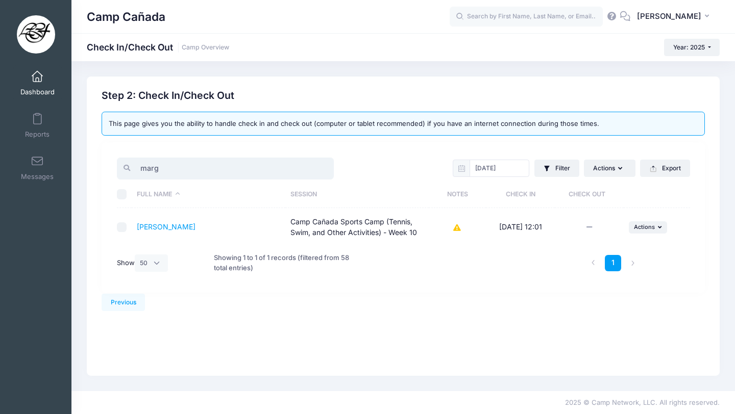
drag, startPoint x: 170, startPoint y: 170, endPoint x: 98, endPoint y: 167, distance: 72.0
click at [99, 167] on div "Step 2: Check In/Check Out This page gives you the ability to handle check in a…" at bounding box center [403, 191] width 613 height 203
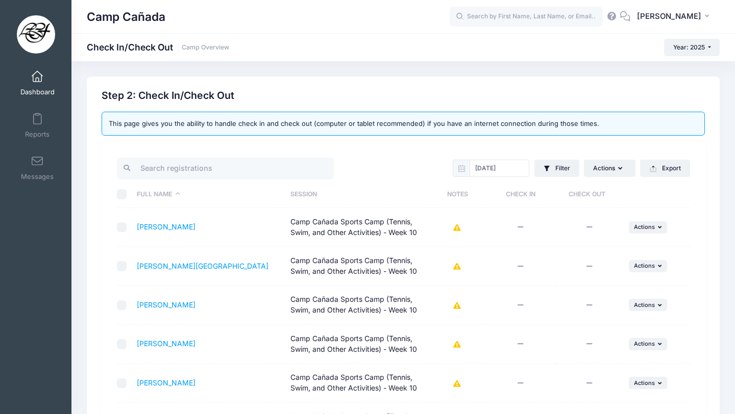
click at [243, 163] on input "search" at bounding box center [225, 169] width 217 height 22
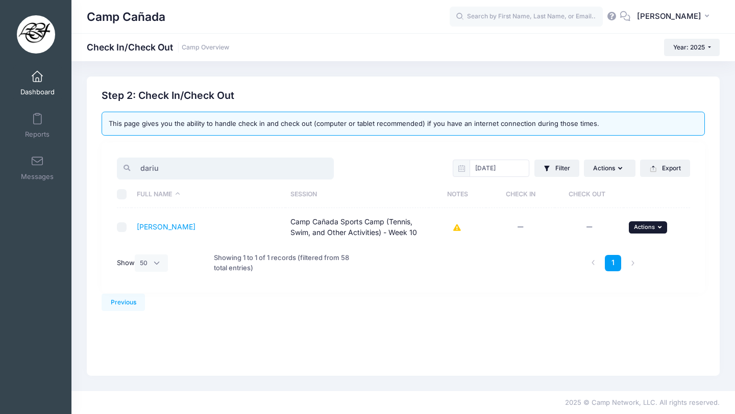
type input "dariu"
click at [639, 231] on button "... Actions" at bounding box center [648, 227] width 39 height 12
click at [591, 250] on link "Check In" at bounding box center [616, 249] width 92 height 19
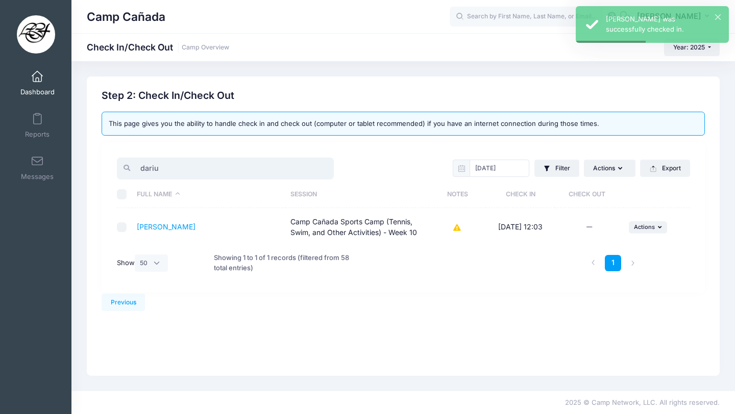
drag, startPoint x: 181, startPoint y: 159, endPoint x: 169, endPoint y: 157, distance: 11.3
click at [168, 163] on input "dariu" at bounding box center [225, 169] width 217 height 22
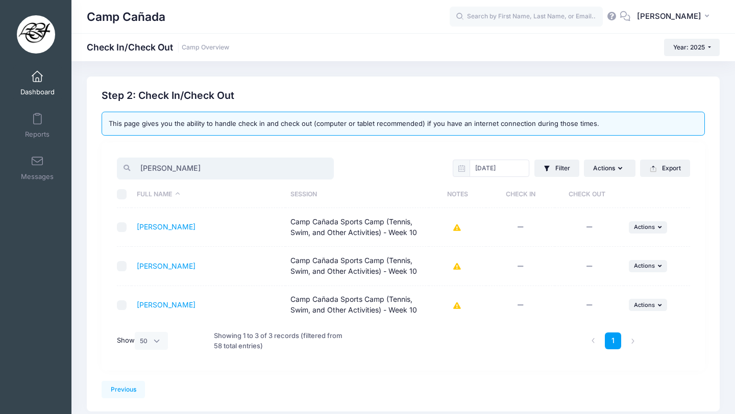
drag, startPoint x: 189, startPoint y: 162, endPoint x: 162, endPoint y: 164, distance: 27.7
click at [162, 165] on input "[PERSON_NAME]" at bounding box center [225, 169] width 217 height 22
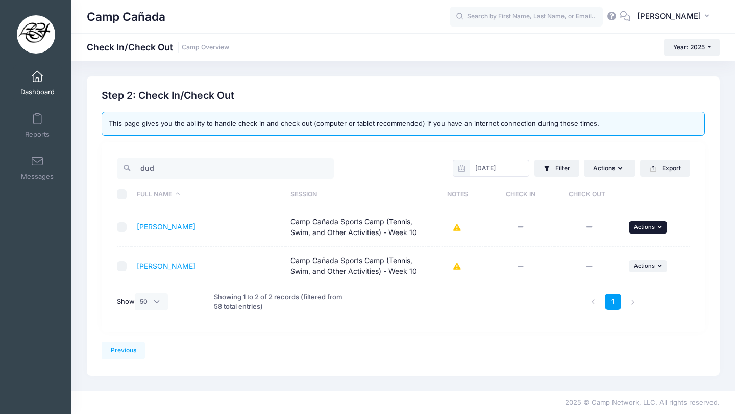
click at [650, 229] on span "Actions" at bounding box center [644, 226] width 21 height 7
click at [626, 245] on link "Check In" at bounding box center [616, 249] width 92 height 19
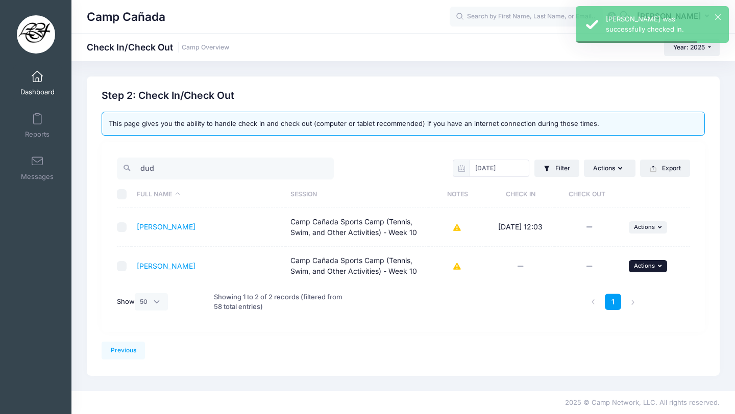
click at [640, 267] on span "Actions" at bounding box center [644, 265] width 21 height 7
click at [597, 292] on link "Check In" at bounding box center [616, 288] width 92 height 19
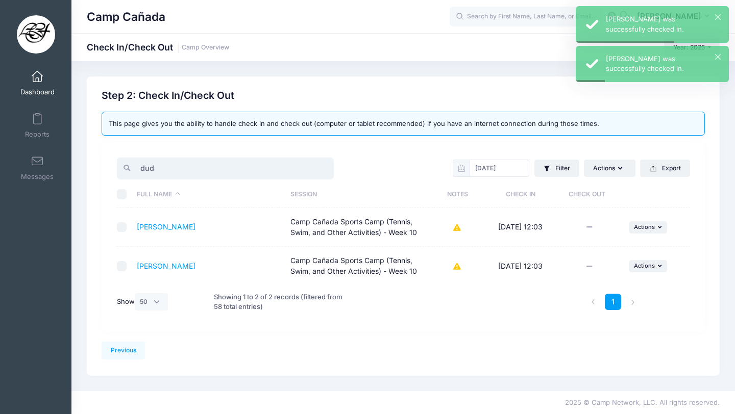
drag, startPoint x: 165, startPoint y: 168, endPoint x: 114, endPoint y: 157, distance: 52.2
click at [114, 160] on div "dud" at bounding box center [257, 168] width 291 height 25
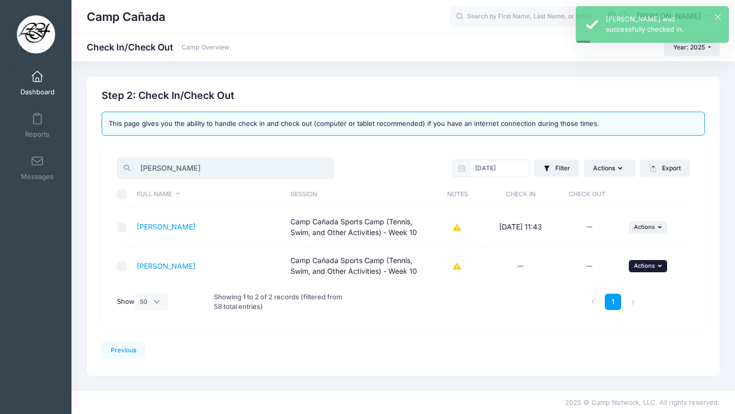
type input "[PERSON_NAME]"
click at [648, 267] on span "Actions" at bounding box center [644, 265] width 21 height 7
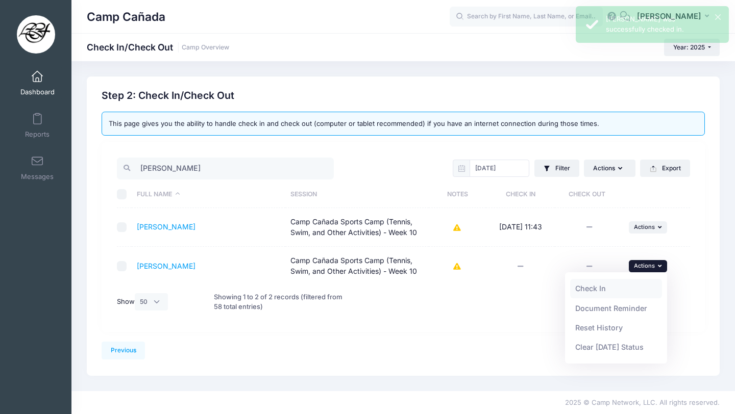
click at [596, 288] on link "Check In" at bounding box center [616, 288] width 92 height 19
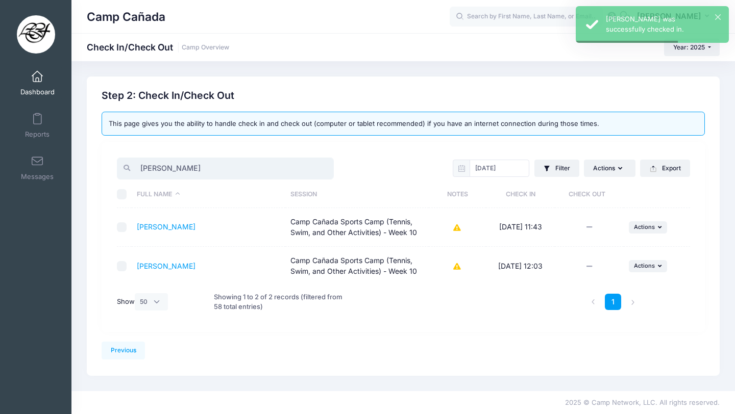
drag, startPoint x: 191, startPoint y: 171, endPoint x: 84, endPoint y: 169, distance: 107.2
click at [84, 169] on div "Previous Next Step 2 : Check In/Check Out 1 Select Sessions 2 Check In/Check Out" at bounding box center [403, 226] width 643 height 299
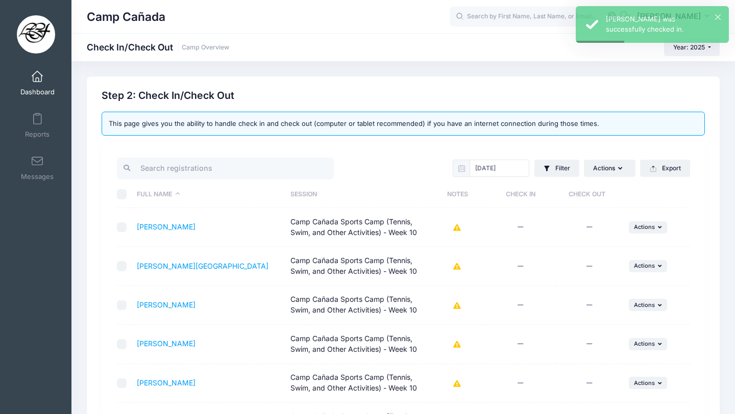
click at [272, 96] on div "Step 2: Check In/Check Out" at bounding box center [403, 96] width 603 height 12
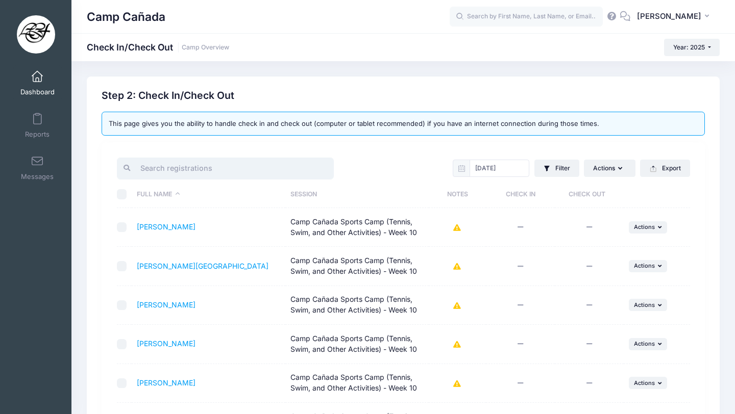
click at [212, 170] on input "search" at bounding box center [225, 169] width 217 height 22
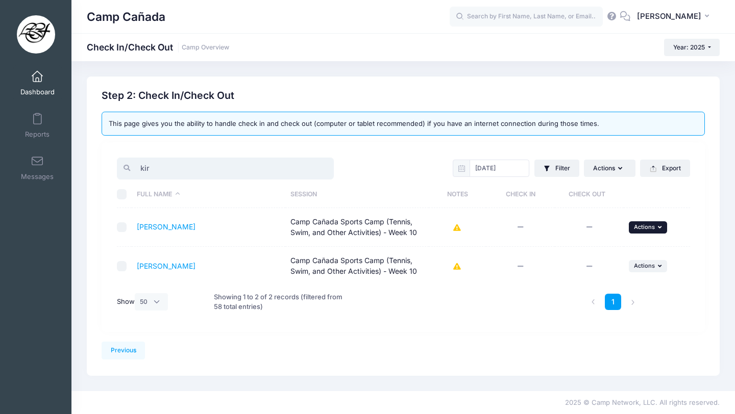
type input "kir"
click at [648, 223] on button "... Actions" at bounding box center [648, 227] width 39 height 12
click at [613, 240] on link "Check In" at bounding box center [616, 249] width 92 height 19
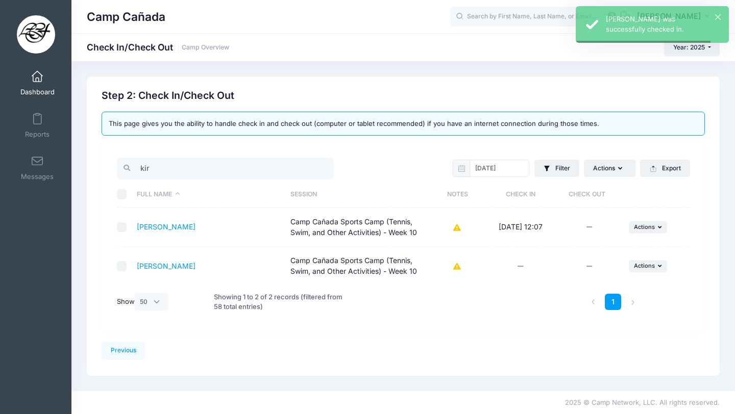
click at [648, 265] on span "Actions" at bounding box center [644, 265] width 21 height 7
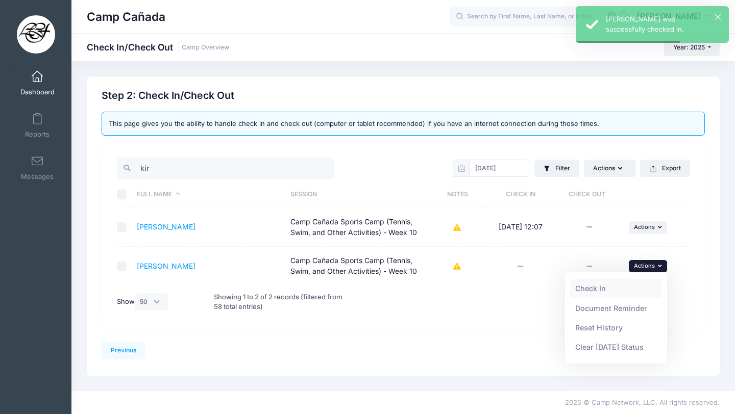
click at [594, 282] on link "Check In" at bounding box center [616, 288] width 92 height 19
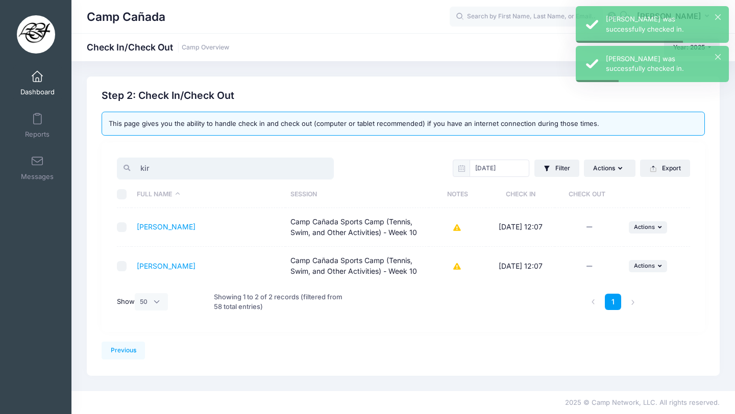
drag, startPoint x: 193, startPoint y: 165, endPoint x: 121, endPoint y: 158, distance: 71.8
click at [121, 159] on input "kir" at bounding box center [225, 169] width 217 height 22
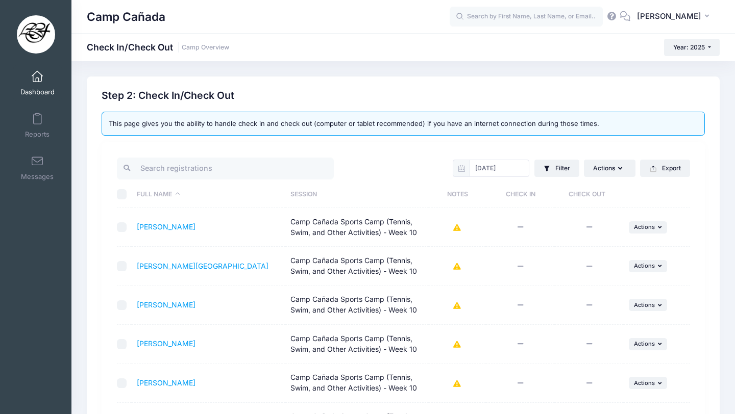
click at [200, 172] on input "search" at bounding box center [225, 169] width 217 height 22
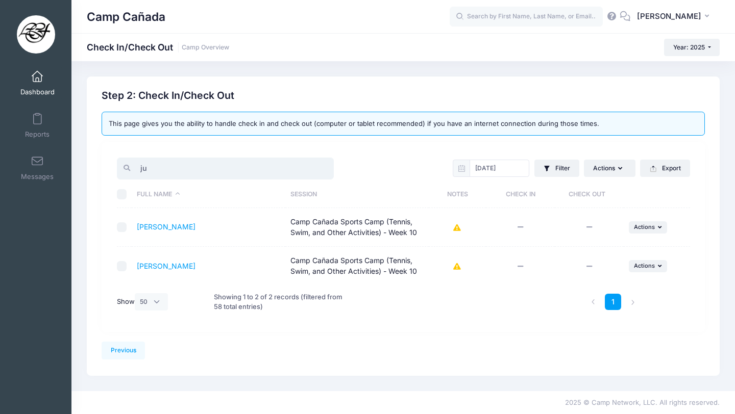
drag, startPoint x: 184, startPoint y: 172, endPoint x: 114, endPoint y: 162, distance: 70.1
click at [113, 162] on div "ju" at bounding box center [257, 168] width 291 height 25
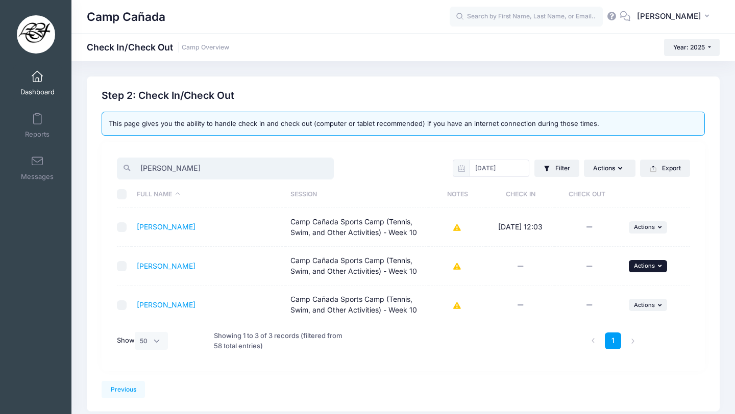
type input "[PERSON_NAME]"
click at [641, 267] on span "Actions" at bounding box center [644, 265] width 21 height 7
click at [589, 285] on link "Check In" at bounding box center [616, 288] width 92 height 19
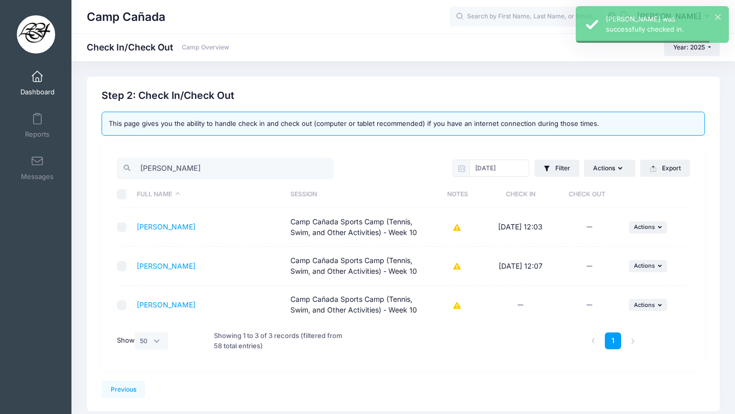
click at [634, 300] on button "... Actions" at bounding box center [648, 305] width 39 height 12
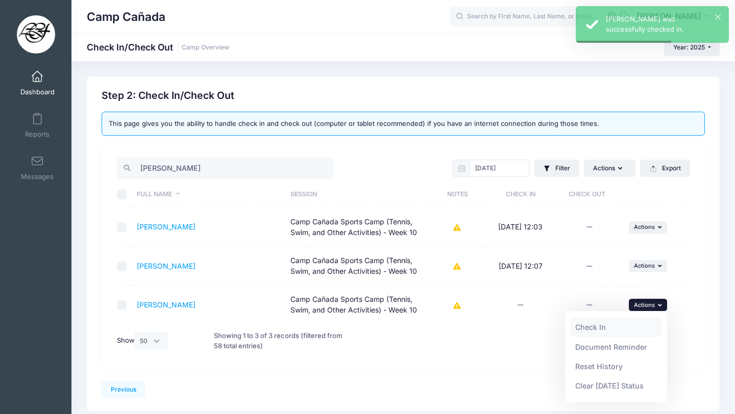
click at [594, 322] on link "Check In" at bounding box center [616, 327] width 92 height 19
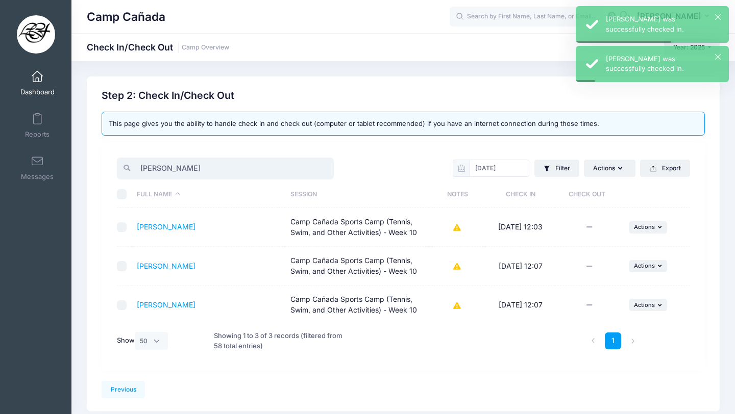
drag, startPoint x: 184, startPoint y: 170, endPoint x: 99, endPoint y: 161, distance: 85.2
click at [99, 161] on div "Step 2: Check In/Check Out This page gives you the ability to handle check in a…" at bounding box center [403, 230] width 613 height 281
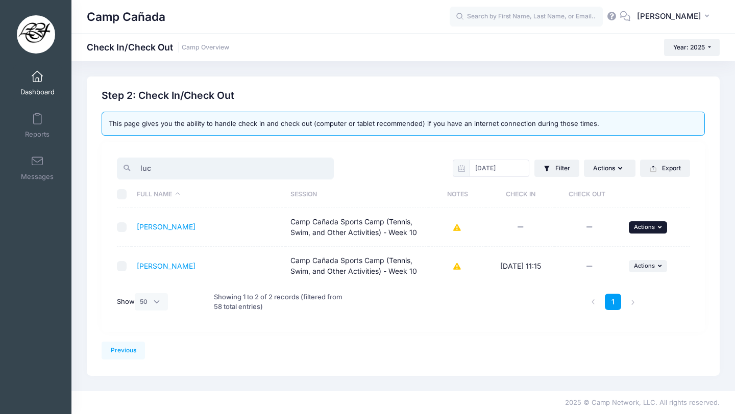
type input "luc"
click at [632, 230] on button "... Actions" at bounding box center [648, 227] width 39 height 12
click at [599, 249] on link "Check In" at bounding box center [616, 249] width 92 height 19
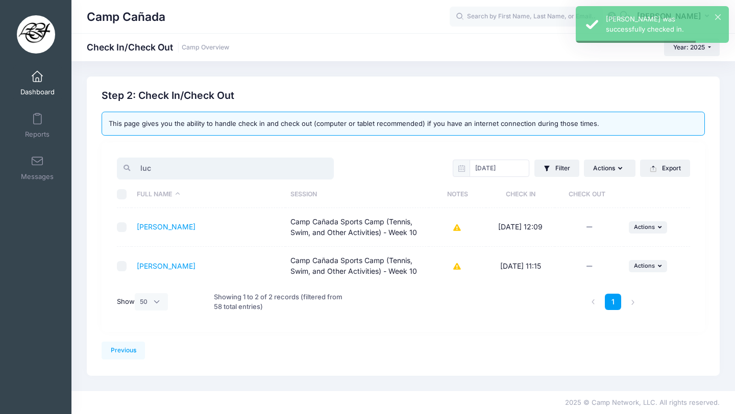
drag, startPoint x: 193, startPoint y: 166, endPoint x: 80, endPoint y: 158, distance: 113.6
click at [80, 159] on div "Previous Next Step 2 : Check In/Check Out 1 Select Sessions 2 Check In/Check Ou…" at bounding box center [402, 226] width 663 height 299
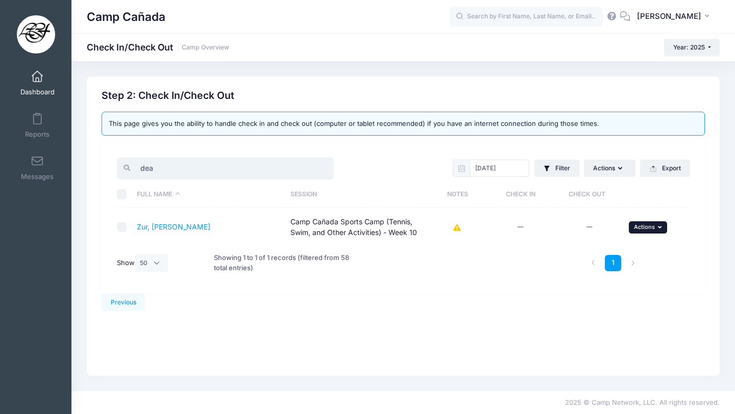
type input "dea"
click at [641, 227] on span "Actions" at bounding box center [644, 226] width 21 height 7
click at [611, 249] on link "Check In" at bounding box center [616, 249] width 92 height 19
drag, startPoint x: 248, startPoint y: 177, endPoint x: 109, endPoint y: 162, distance: 140.6
click at [108, 162] on div "dea [DATE] Filter Filter Options Check In/Out Status: Not Checked In Checked In…" at bounding box center [403, 217] width 603 height 151
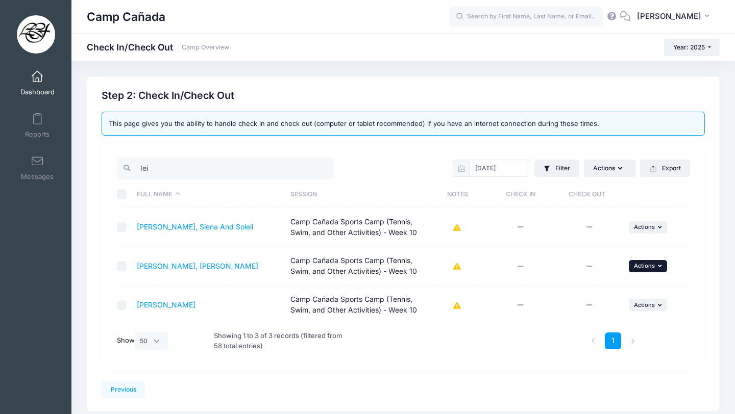
click at [656, 266] on button "... Actions" at bounding box center [648, 266] width 39 height 12
click at [610, 286] on link "Check In" at bounding box center [616, 288] width 92 height 19
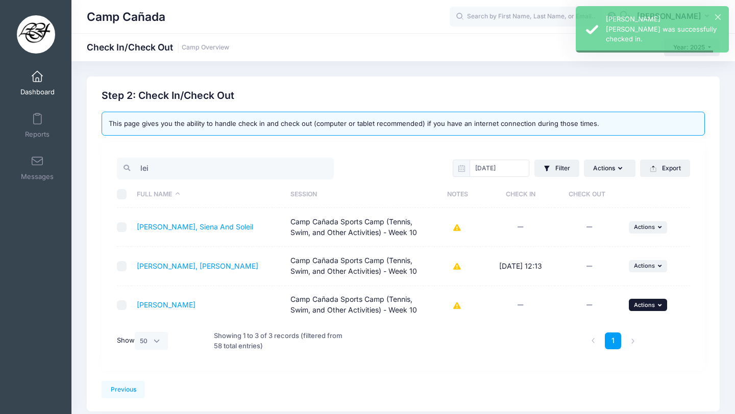
click at [639, 304] on span "Actions" at bounding box center [644, 305] width 21 height 7
click at [588, 327] on link "Check In" at bounding box center [616, 327] width 92 height 19
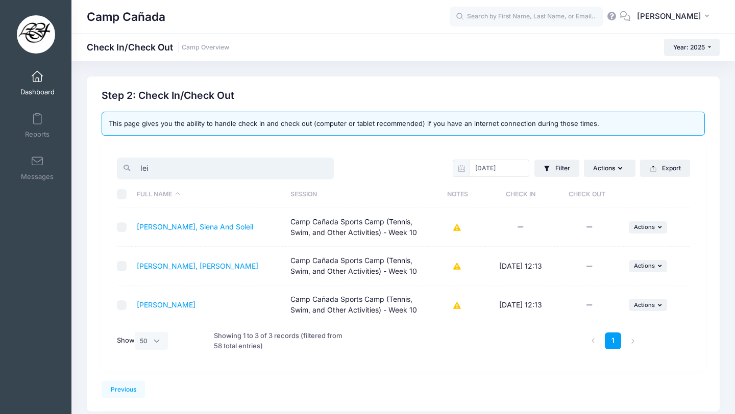
drag, startPoint x: 186, startPoint y: 166, endPoint x: 118, endPoint y: 165, distance: 68.4
click at [118, 165] on div "lei" at bounding box center [225, 169] width 217 height 22
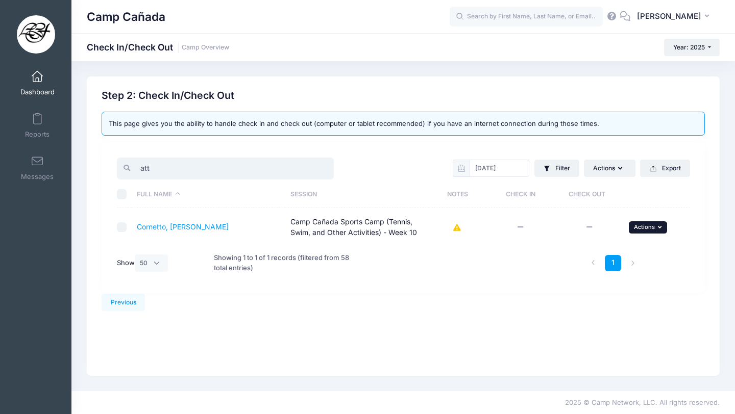
type input "att"
click at [656, 228] on button "... Actions" at bounding box center [648, 227] width 39 height 12
click at [635, 243] on link "Check In" at bounding box center [616, 249] width 92 height 19
drag, startPoint x: 179, startPoint y: 166, endPoint x: 114, endPoint y: 165, distance: 64.8
click at [114, 165] on div "att" at bounding box center [257, 168] width 291 height 25
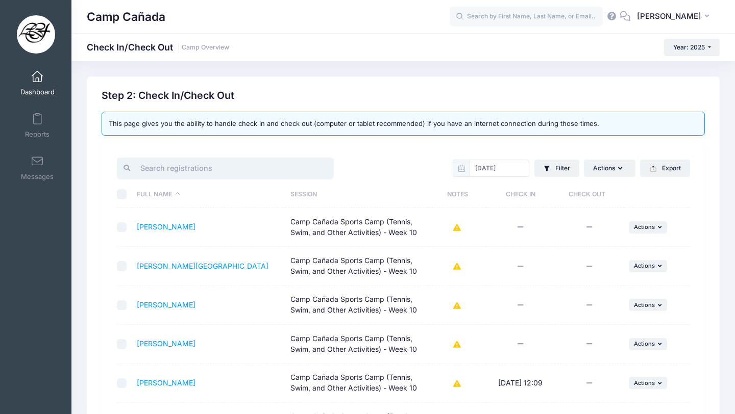
click at [155, 171] on input "search" at bounding box center [225, 169] width 217 height 22
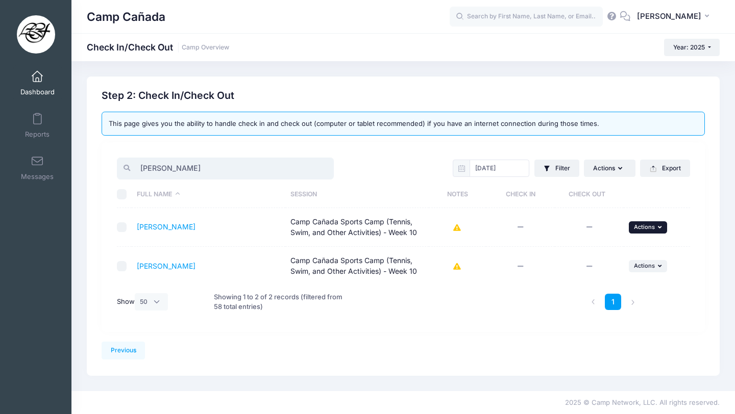
type input "[PERSON_NAME]"
click at [649, 229] on span "Actions" at bounding box center [644, 226] width 21 height 7
click at [623, 247] on link "Check In" at bounding box center [616, 249] width 92 height 19
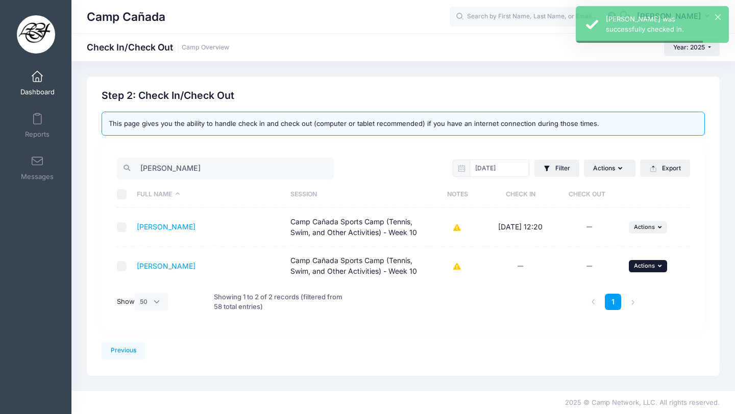
click at [641, 270] on button "... Actions" at bounding box center [648, 266] width 39 height 12
click at [609, 288] on link "Check In" at bounding box center [616, 288] width 92 height 19
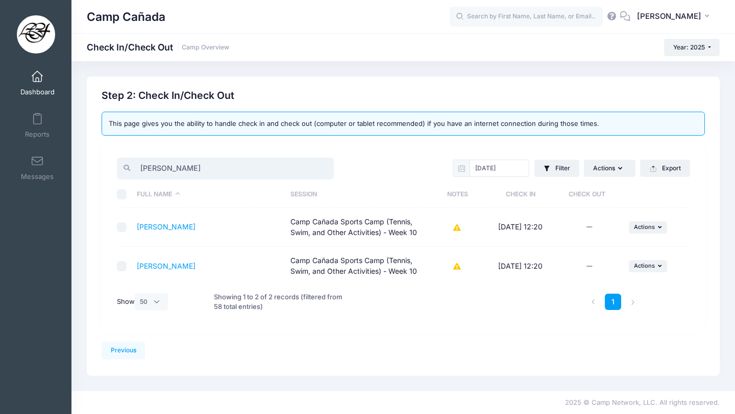
click at [262, 172] on input "[PERSON_NAME]" at bounding box center [225, 169] width 217 height 22
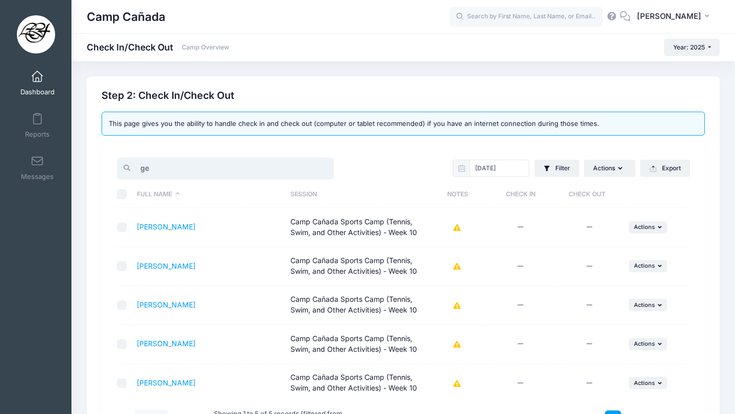
type input "g"
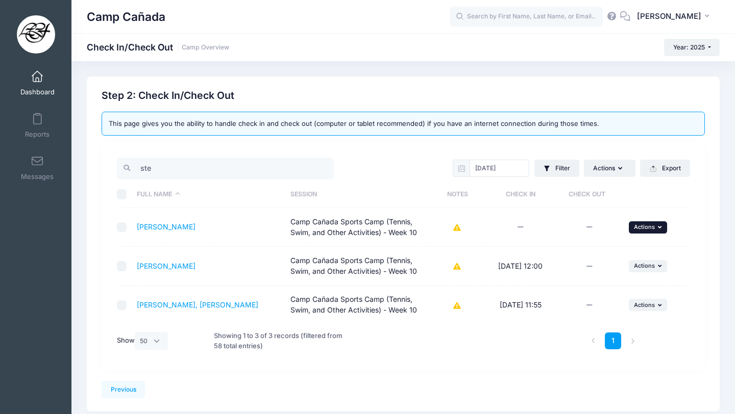
click at [650, 228] on span "Actions" at bounding box center [644, 226] width 21 height 7
click at [618, 246] on link "Check In" at bounding box center [616, 249] width 92 height 19
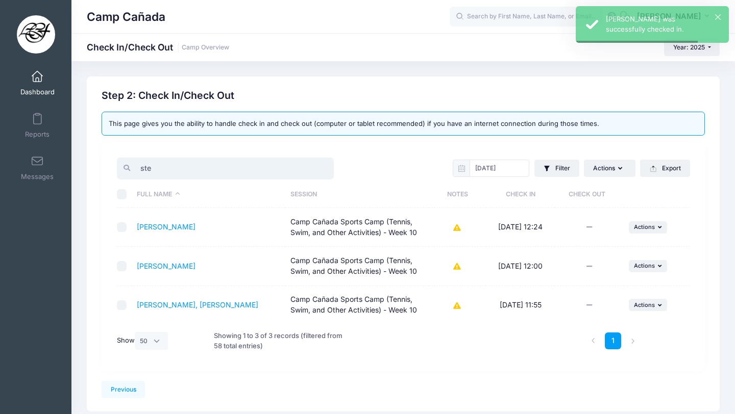
click at [182, 168] on input "ste" at bounding box center [225, 169] width 217 height 22
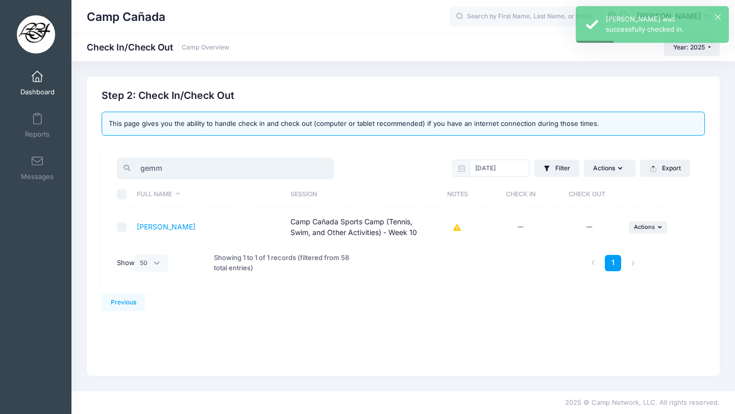
type input "gemm"
click at [646, 235] on td "... Actions Check In Payment Reminder Document Reminder Enter Payment Reset His…" at bounding box center [656, 227] width 66 height 38
click at [640, 221] on button "... Actions" at bounding box center [648, 227] width 39 height 12
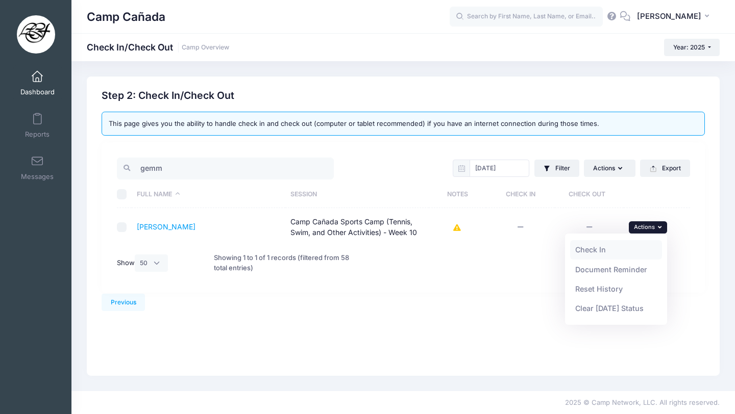
click at [634, 241] on link "Check In" at bounding box center [616, 249] width 92 height 19
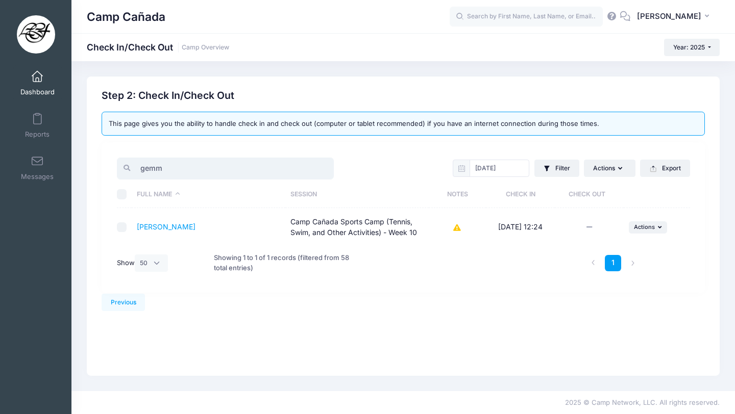
click at [323, 174] on input "gemm" at bounding box center [225, 169] width 217 height 22
click at [320, 164] on input "gemm" at bounding box center [225, 169] width 217 height 22
click at [323, 170] on input "gemm" at bounding box center [225, 169] width 217 height 22
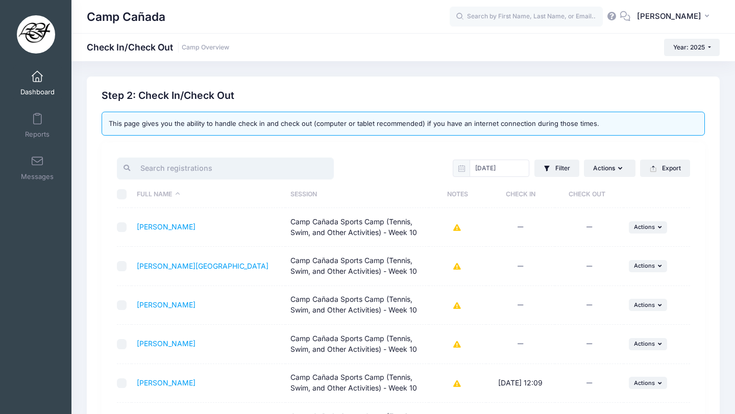
click at [321, 170] on input "search" at bounding box center [225, 169] width 217 height 22
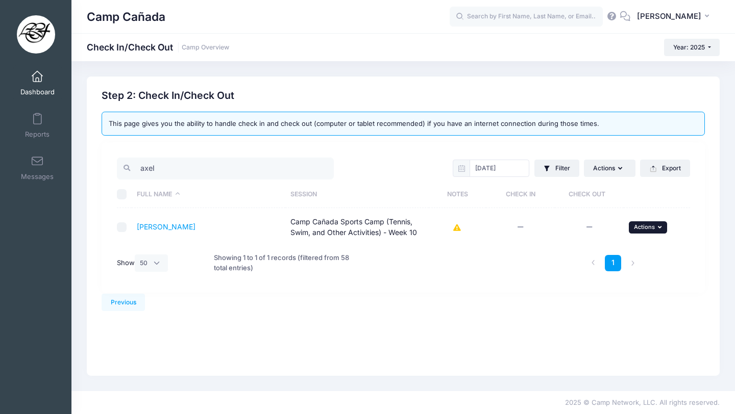
click at [638, 229] on span "Actions" at bounding box center [644, 226] width 21 height 7
click at [610, 252] on link "Check In" at bounding box center [616, 249] width 92 height 19
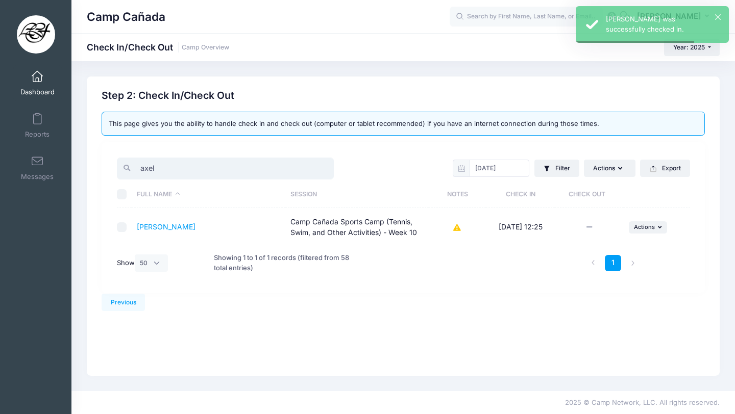
click at [195, 172] on input "axel" at bounding box center [225, 169] width 217 height 22
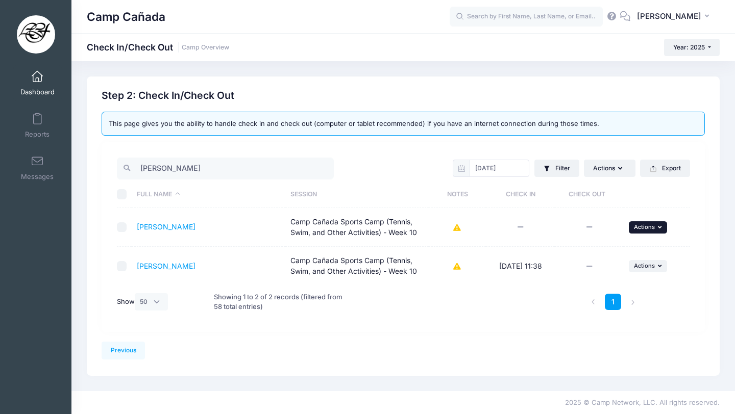
click at [647, 225] on span "Actions" at bounding box center [644, 226] width 21 height 7
click at [596, 245] on link "Check In" at bounding box center [616, 249] width 92 height 19
drag, startPoint x: 172, startPoint y: 164, endPoint x: 77, endPoint y: 165, distance: 95.4
click at [78, 165] on div "Previous Next Step 2 : Check In/Check Out 1 Select Sessions 2 Check In/Check Ou…" at bounding box center [402, 226] width 663 height 299
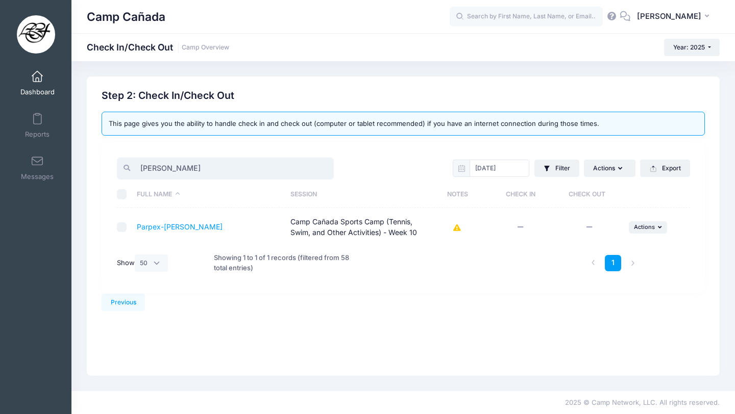
type input "[PERSON_NAME]"
click at [646, 220] on td "... Actions Check In Payment Reminder Document Reminder Enter Payment Reset His…" at bounding box center [656, 227] width 66 height 38
click at [646, 232] on button "... Actions" at bounding box center [648, 227] width 39 height 12
click at [605, 254] on link "Check In" at bounding box center [616, 249] width 92 height 19
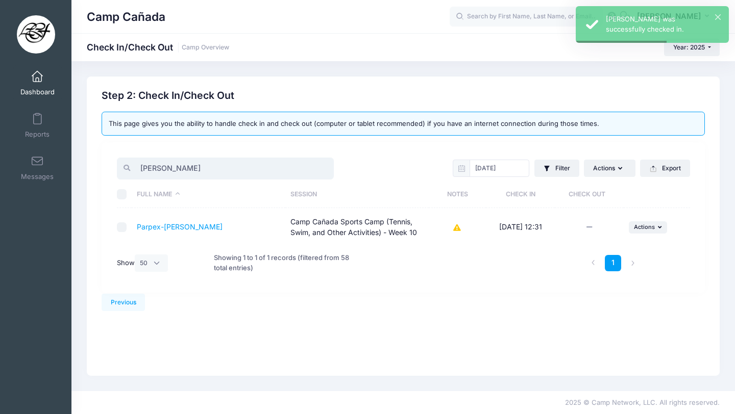
drag, startPoint x: 200, startPoint y: 172, endPoint x: 96, endPoint y: 161, distance: 104.6
click at [98, 162] on div "Step 2: Check In/Check Out This page gives you the ability to handle check in a…" at bounding box center [403, 191] width 613 height 203
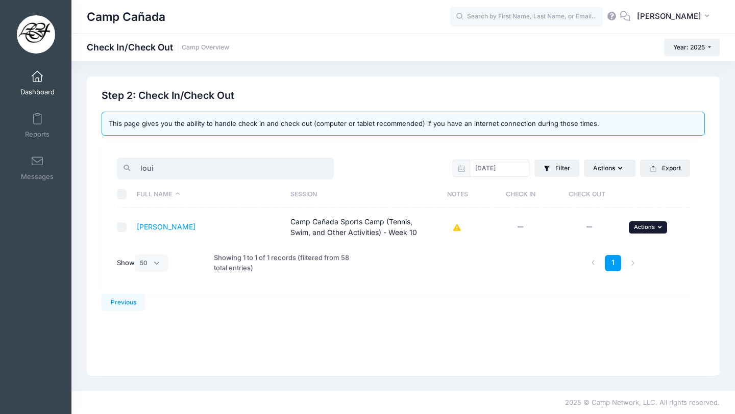
type input "loui"
click at [640, 231] on button "... Actions" at bounding box center [648, 227] width 39 height 12
click at [607, 255] on link "Check In" at bounding box center [616, 249] width 92 height 19
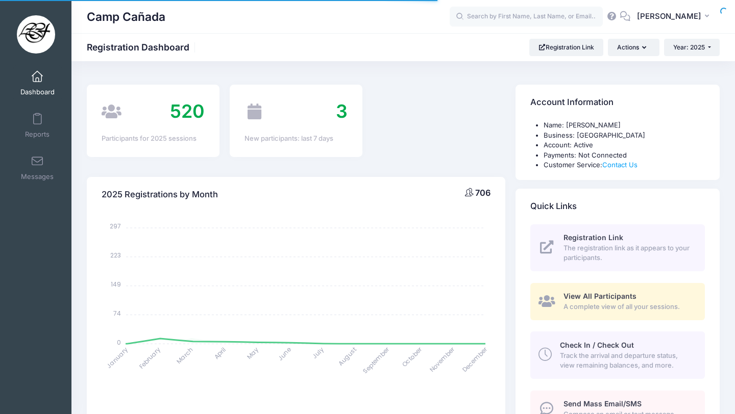
select select
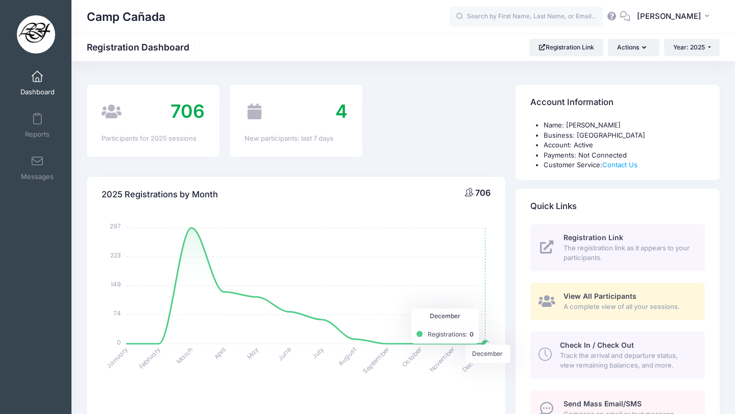
click at [631, 364] on span "Track the arrival and departure status, view remaining balances, and more." at bounding box center [626, 361] width 133 height 20
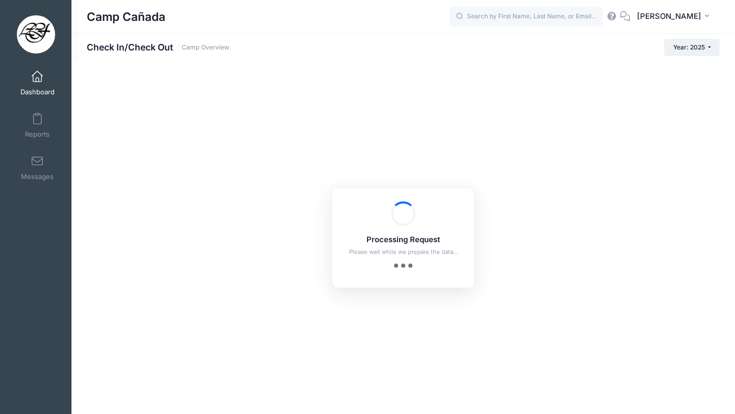
checkbox input "true"
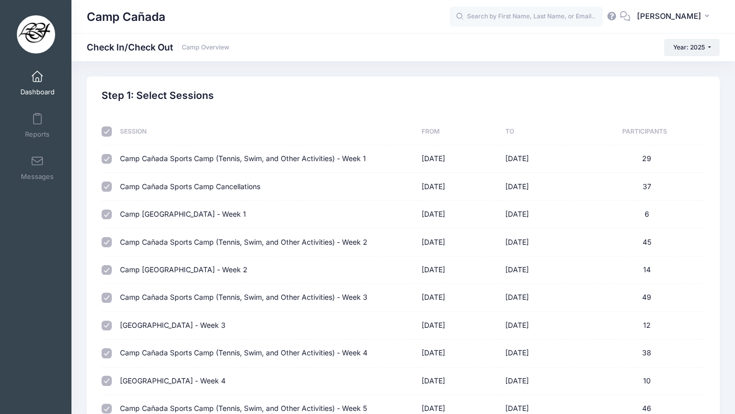
click at [107, 131] on input "checkbox" at bounding box center [107, 132] width 10 height 10
checkbox input "false"
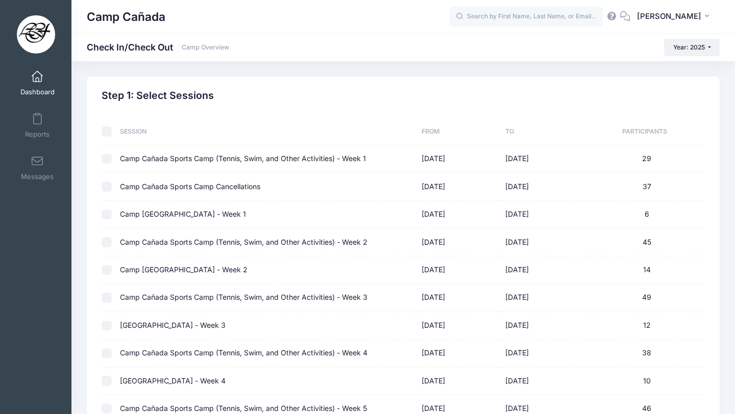
checkbox input "false"
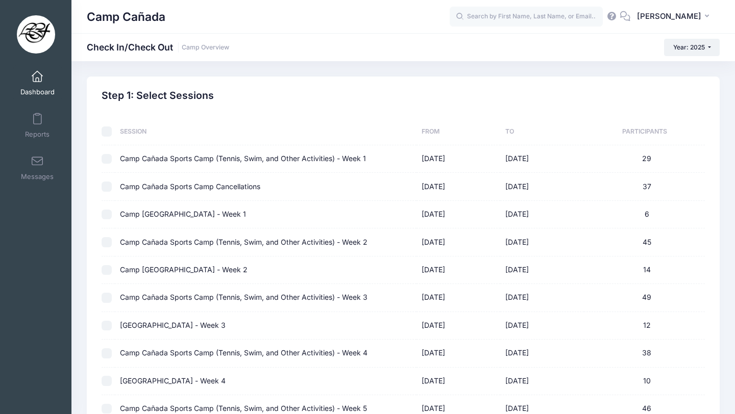
checkbox input "false"
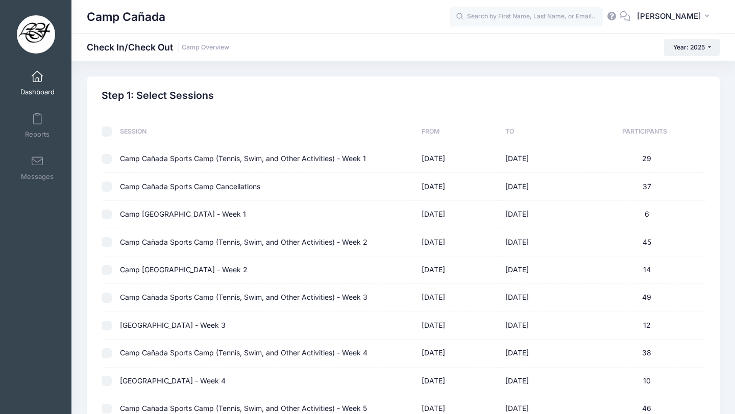
checkbox input "false"
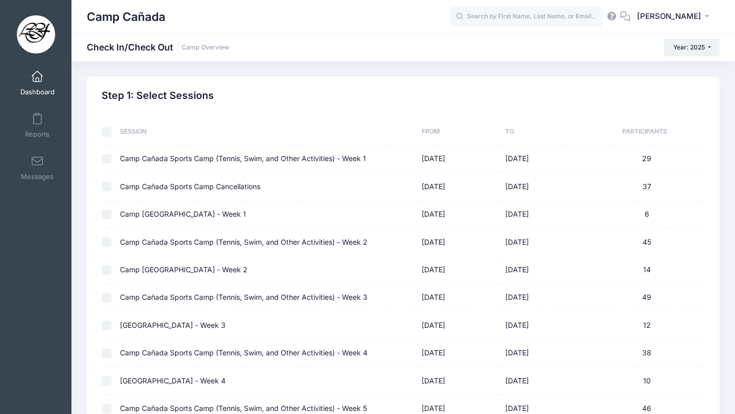
checkbox input "false"
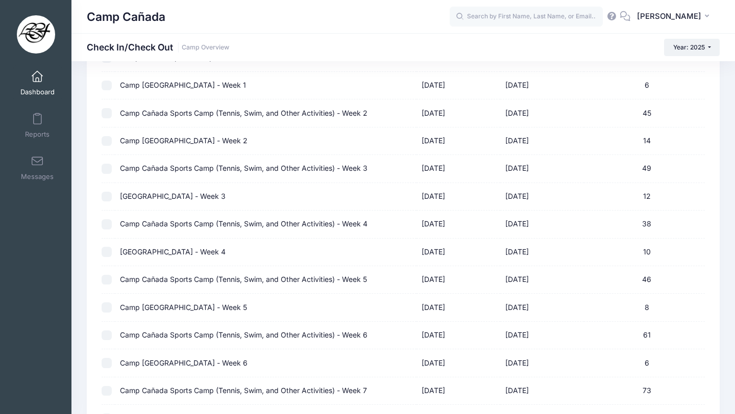
scroll to position [416, 0]
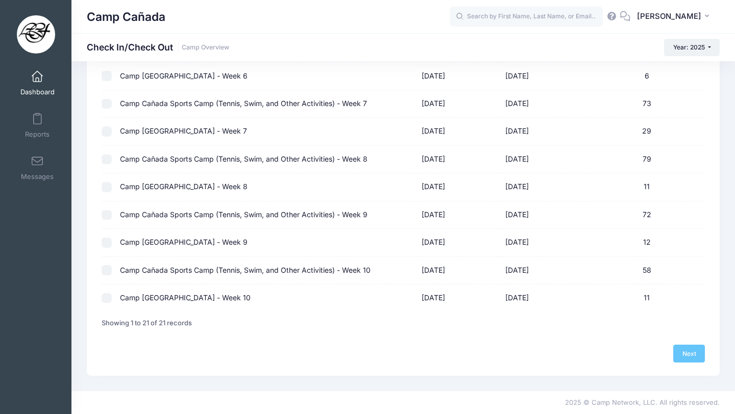
click at [107, 268] on input "checkbox" at bounding box center [107, 270] width 10 height 10
checkbox input "true"
click at [701, 354] on link "Next" at bounding box center [689, 353] width 32 height 17
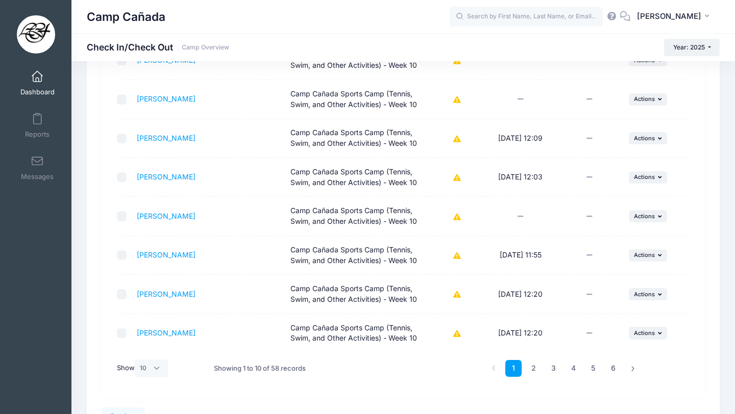
scroll to position [308, 0]
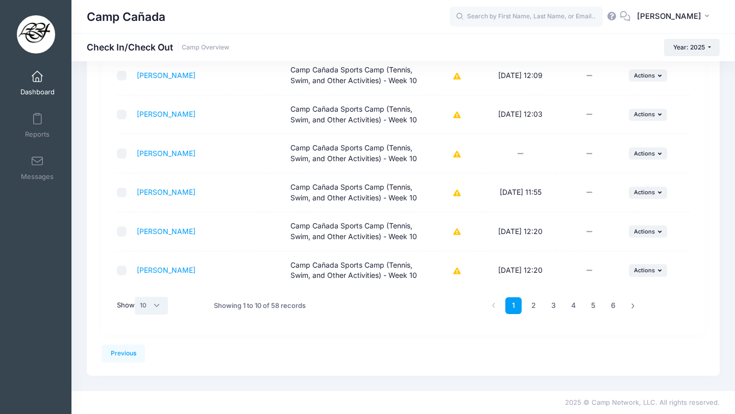
click at [157, 309] on select "All 10 25 50" at bounding box center [152, 305] width 34 height 17
select select "50"
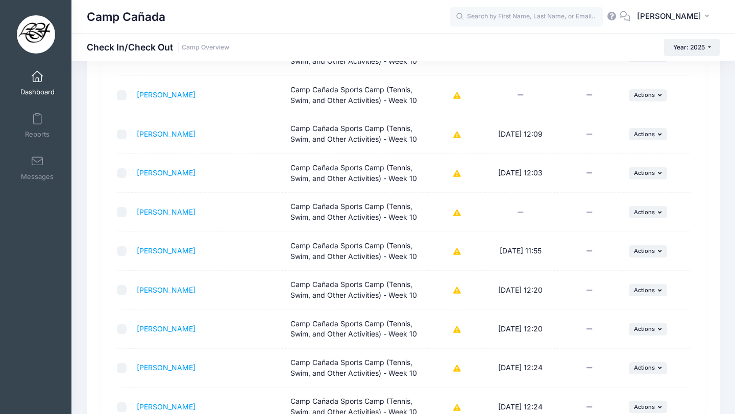
scroll to position [0, 0]
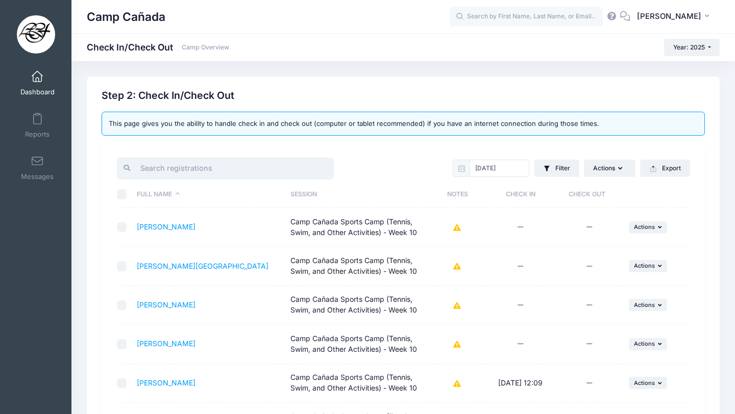
click at [169, 173] on input "search" at bounding box center [225, 169] width 217 height 22
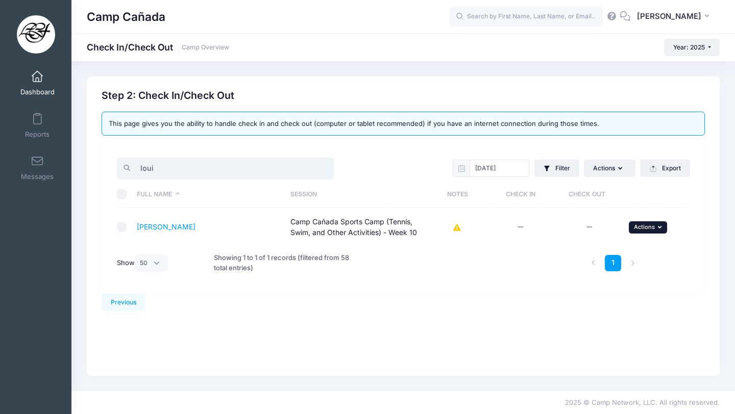
type input "loui"
click at [640, 226] on span "Actions" at bounding box center [644, 226] width 21 height 7
click at [631, 253] on link "Check In" at bounding box center [616, 249] width 92 height 19
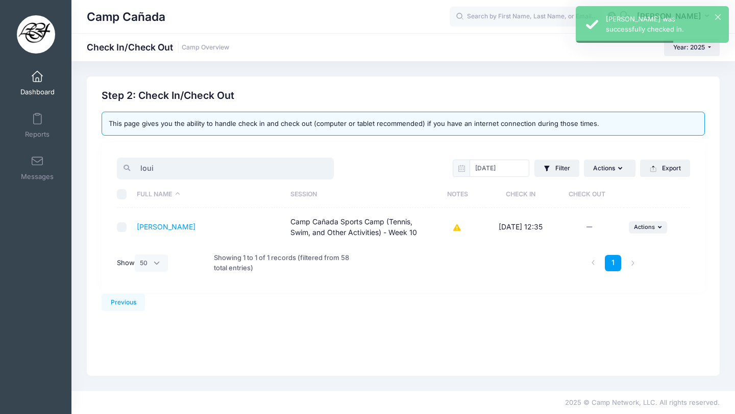
drag, startPoint x: 183, startPoint y: 170, endPoint x: 111, endPoint y: 155, distance: 73.5
click at [111, 155] on div "loui 08/14/2025 Filter Filter Options Check In/Out Status: Not Checked In Check…" at bounding box center [403, 217] width 603 height 151
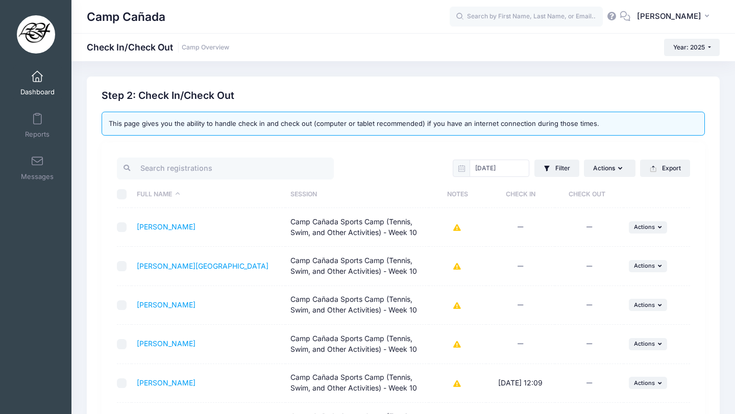
click at [189, 176] on input "search" at bounding box center [225, 169] width 217 height 22
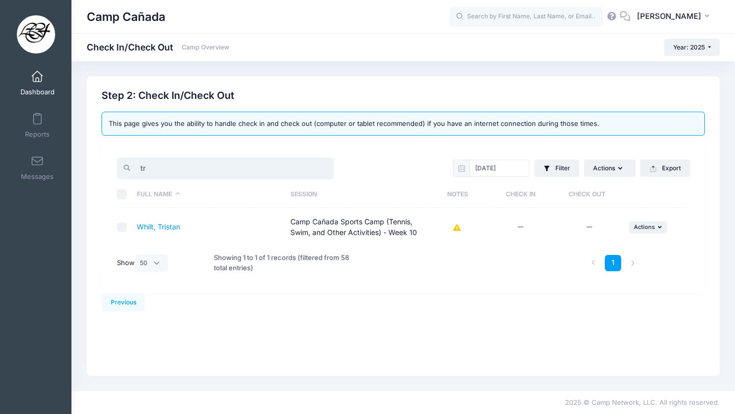
type input "t"
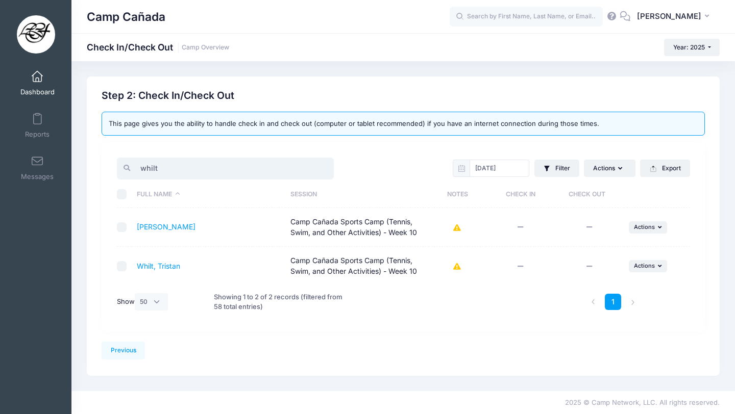
type input "whilt"
click at [633, 234] on td "... Actions Check In Payment Reminder Document Reminder Enter Payment Reset His…" at bounding box center [656, 227] width 66 height 39
click at [642, 230] on span "Actions" at bounding box center [644, 226] width 21 height 7
click at [613, 252] on link "Check In" at bounding box center [616, 249] width 92 height 19
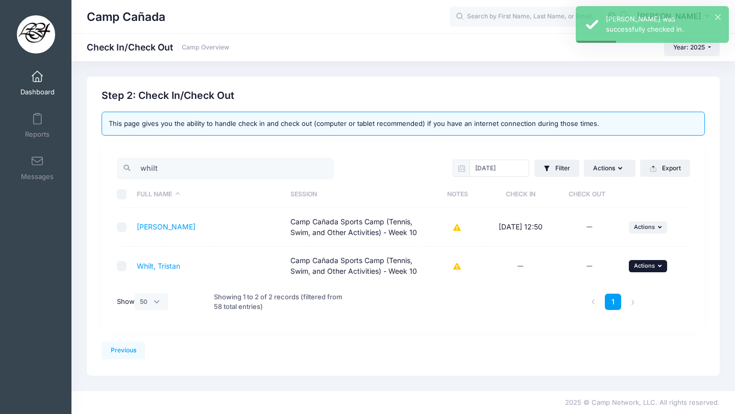
click at [657, 267] on button "... Actions" at bounding box center [648, 266] width 39 height 12
click at [590, 285] on link "Check In" at bounding box center [616, 288] width 92 height 19
drag, startPoint x: 167, startPoint y: 169, endPoint x: 109, endPoint y: 165, distance: 58.3
click at [110, 165] on div "whilt 08/14/2025 Filter Filter Options Check In/Out Status: Not Checked In Chec…" at bounding box center [403, 236] width 603 height 189
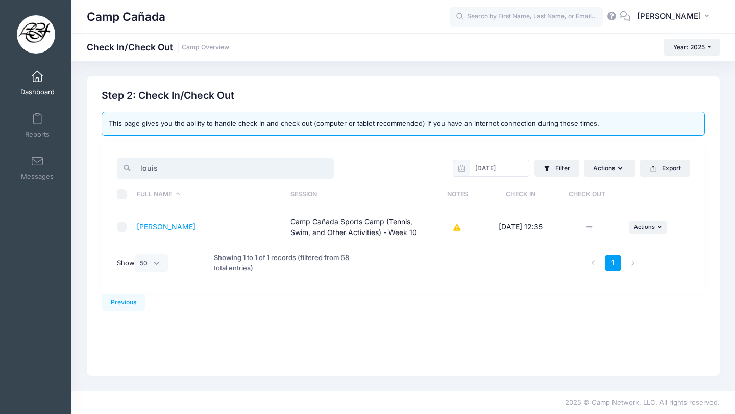
type input "louise"
drag, startPoint x: 182, startPoint y: 169, endPoint x: 113, endPoint y: 167, distance: 68.9
click at [113, 167] on div "louise" at bounding box center [257, 168] width 291 height 25
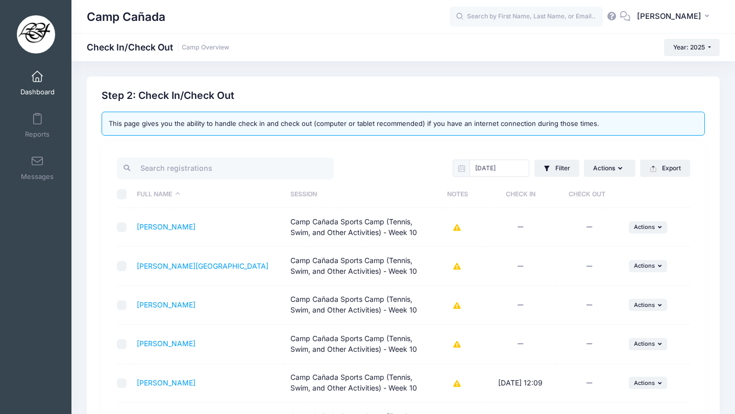
click at [402, 165] on div at bounding box center [257, 168] width 291 height 25
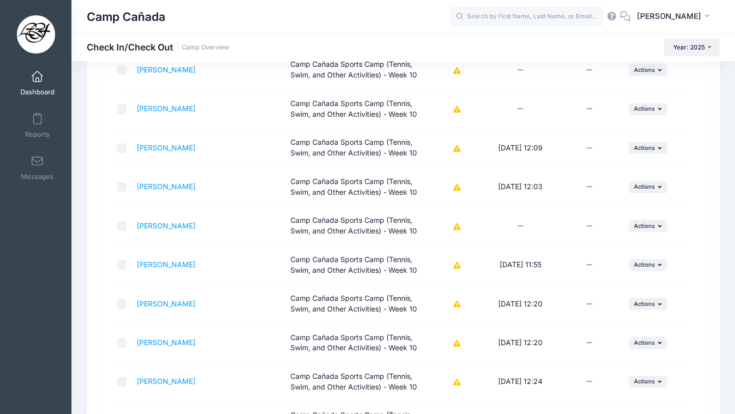
scroll to position [236, 0]
